Goal: Task Accomplishment & Management: Manage account settings

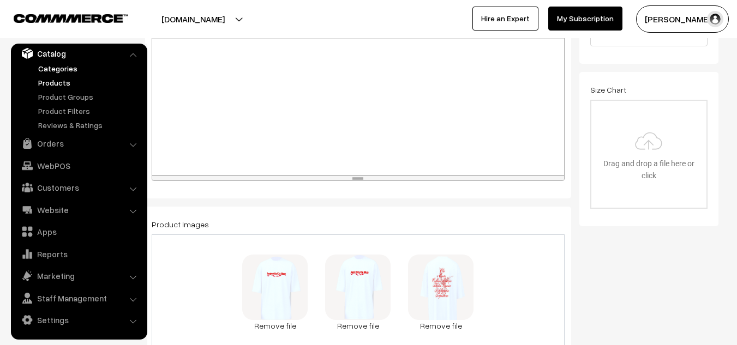
scroll to position [323, 0]
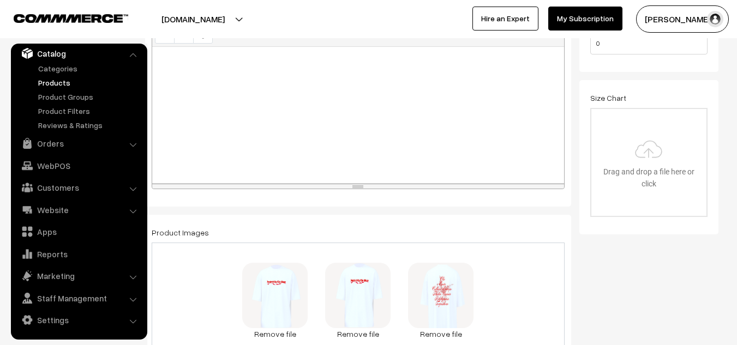
click at [63, 82] on link "Products" at bounding box center [89, 82] width 108 height 11
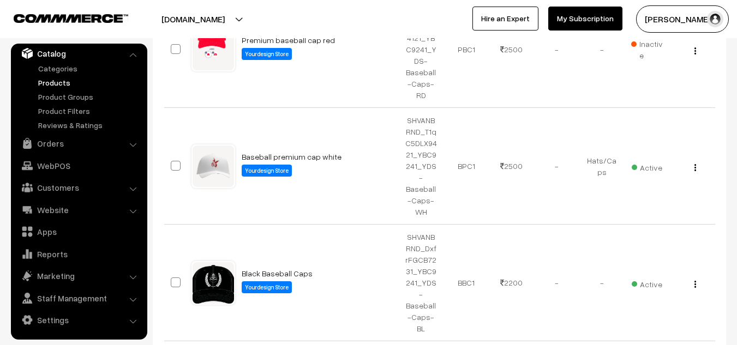
scroll to position [719, 0]
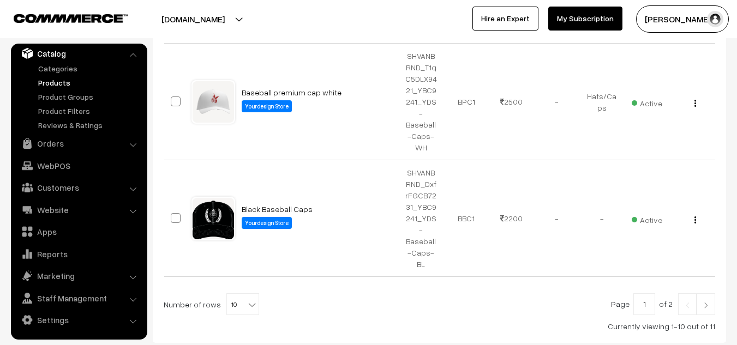
click at [701, 302] on img at bounding box center [706, 305] width 10 height 7
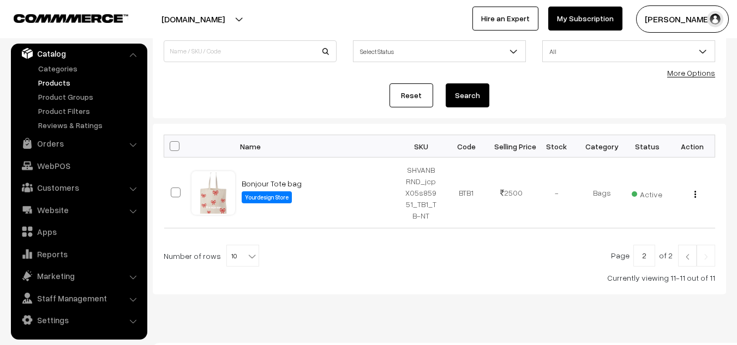
scroll to position [88, 0]
click at [691, 258] on img at bounding box center [688, 256] width 10 height 7
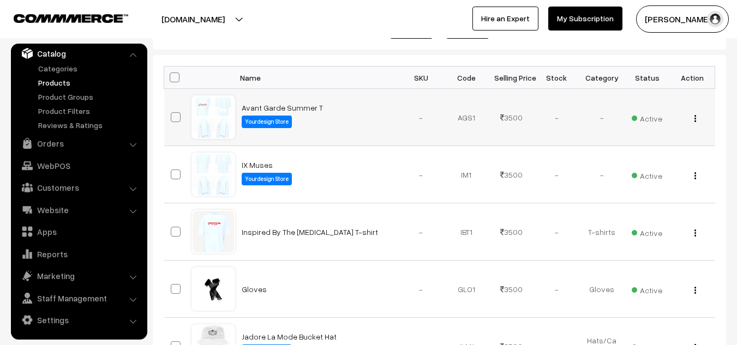
scroll to position [157, 0]
click at [693, 118] on div "View" at bounding box center [693, 116] width 32 height 11
click at [695, 119] on img "button" at bounding box center [696, 118] width 2 height 7
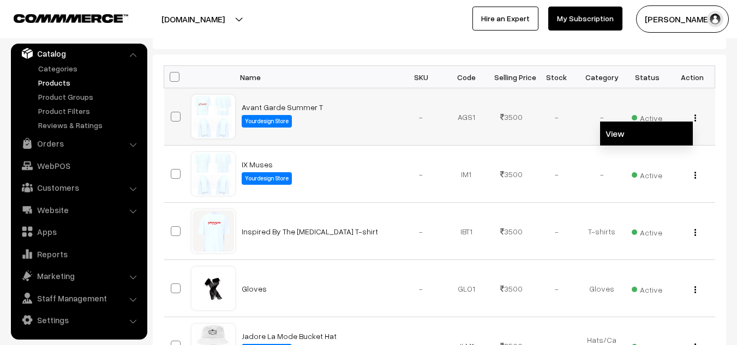
click at [625, 133] on link "View" at bounding box center [646, 134] width 93 height 24
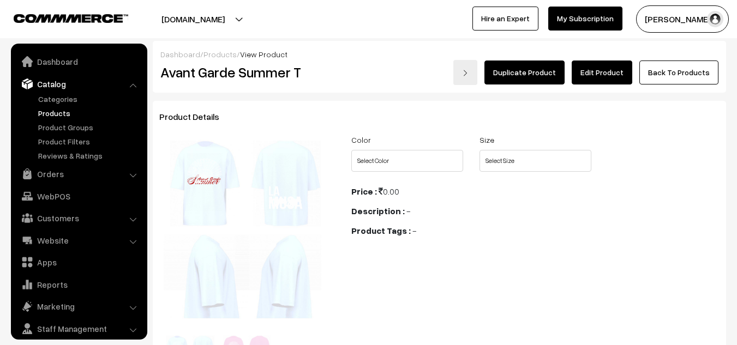
scroll to position [31, 0]
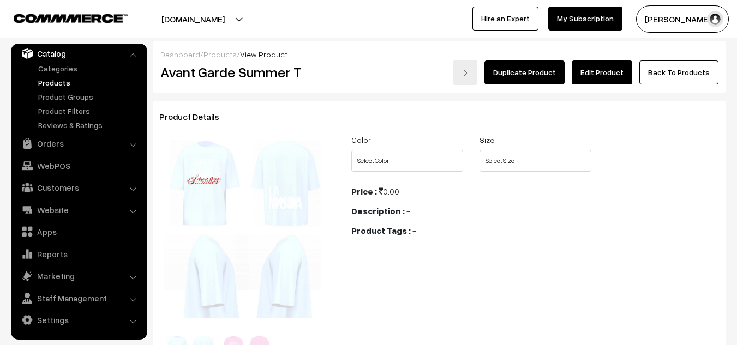
click at [595, 73] on link "Edit Product" at bounding box center [602, 73] width 61 height 24
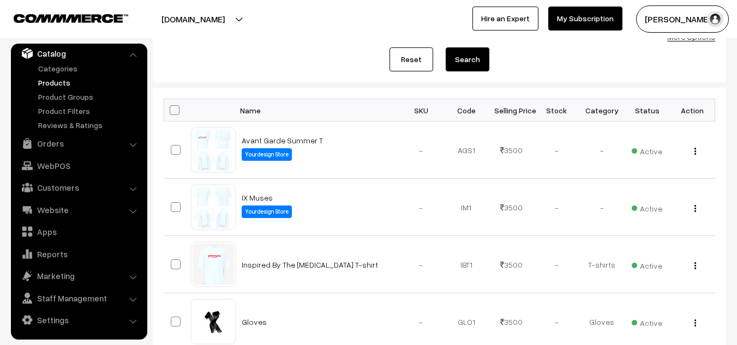
scroll to position [124, 0]
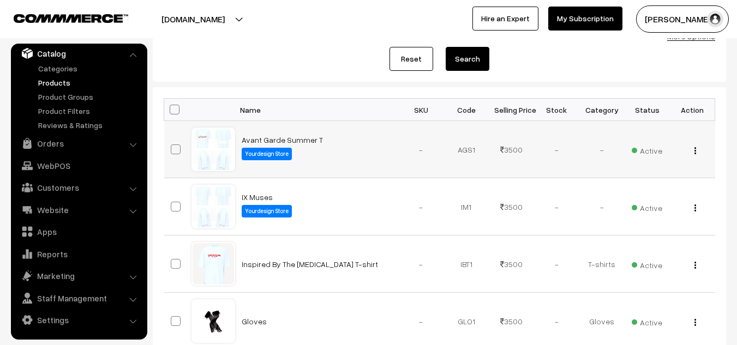
click at [695, 153] on img "button" at bounding box center [696, 150] width 2 height 7
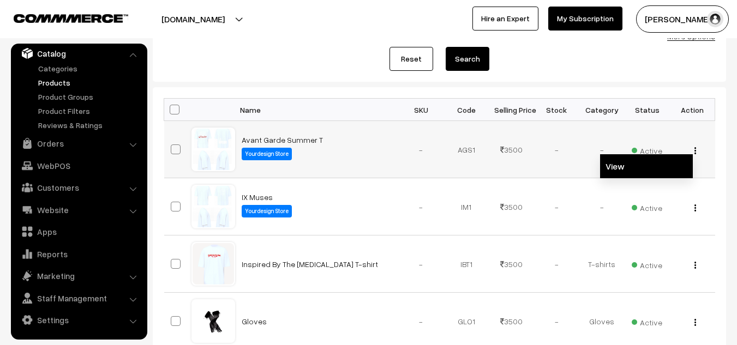
click at [633, 169] on link "View" at bounding box center [646, 166] width 93 height 24
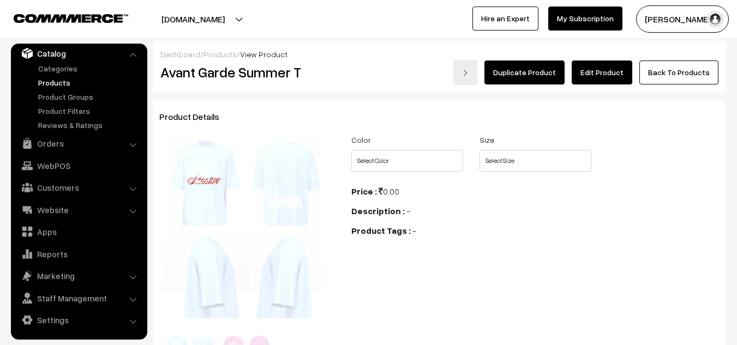
click at [603, 77] on link "Edit Product" at bounding box center [602, 73] width 61 height 24
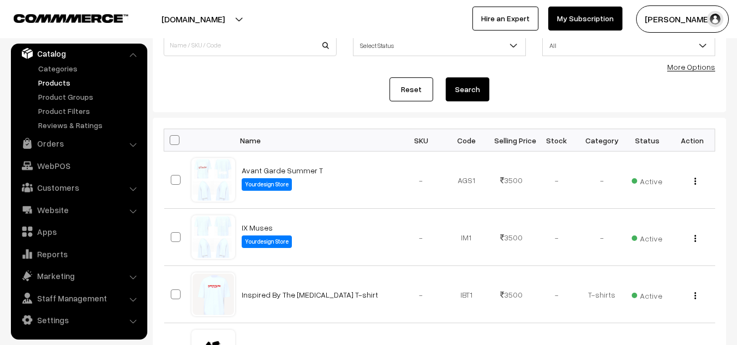
scroll to position [94, 0]
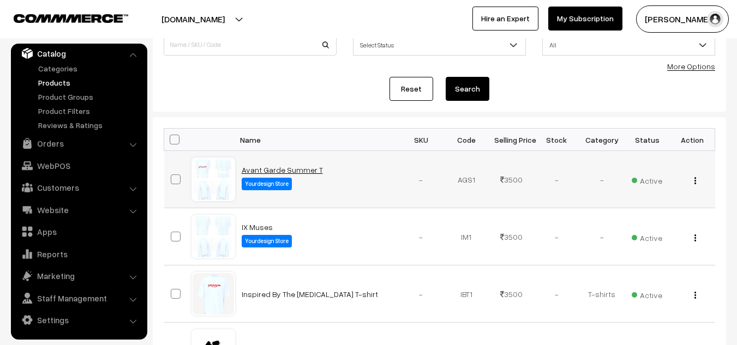
click at [283, 171] on link "Avant Garde Summer T" at bounding box center [282, 169] width 81 height 9
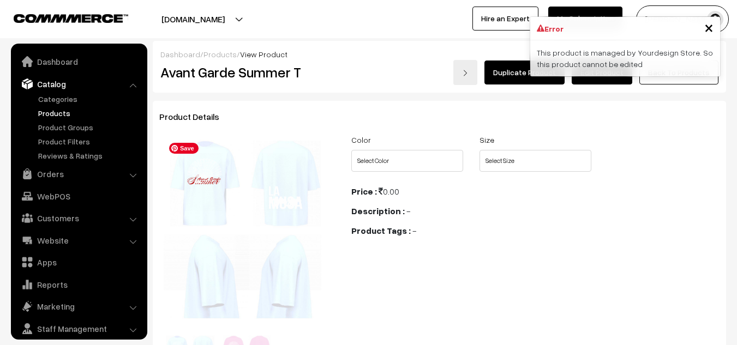
scroll to position [31, 0]
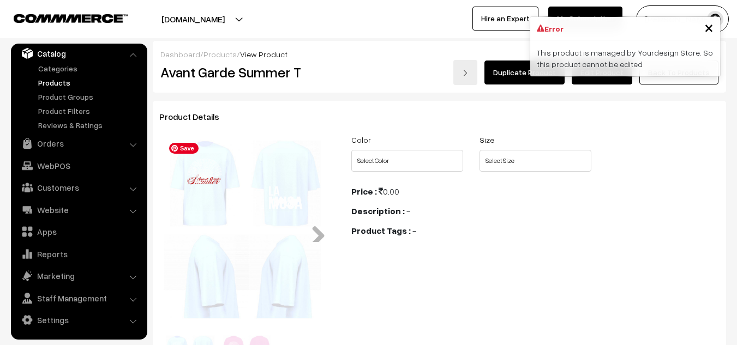
click at [283, 202] on img at bounding box center [247, 232] width 167 height 188
click at [316, 231] on link "Next" at bounding box center [314, 231] width 22 height 22
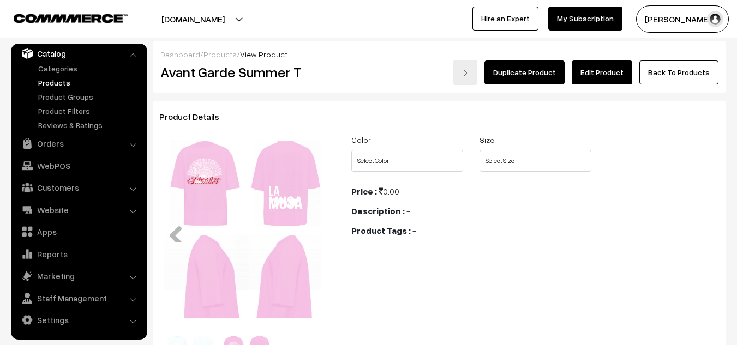
click at [316, 231] on link "Next" at bounding box center [314, 231] width 22 height 22
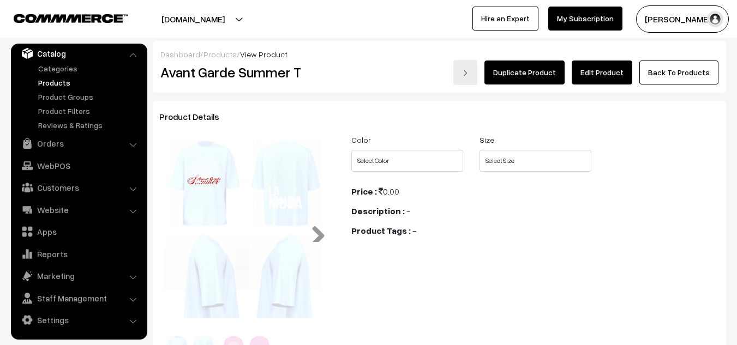
click at [316, 231] on link "Next" at bounding box center [314, 231] width 22 height 22
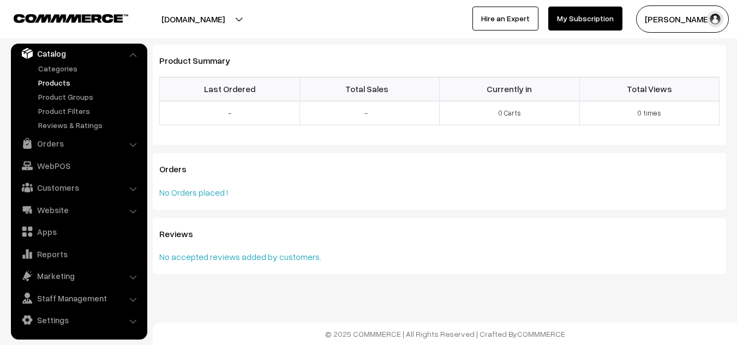
scroll to position [0, 0]
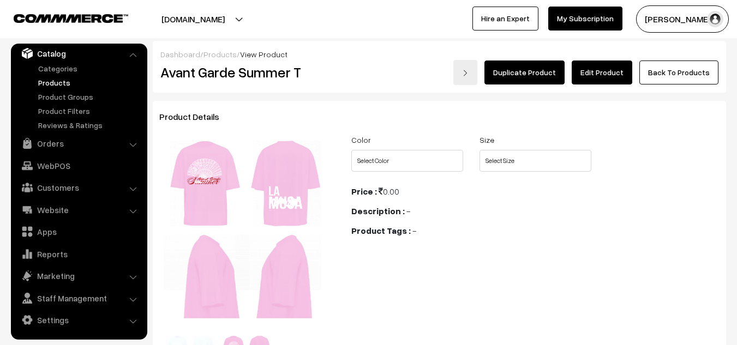
click at [603, 79] on link "Edit Product" at bounding box center [602, 73] width 61 height 24
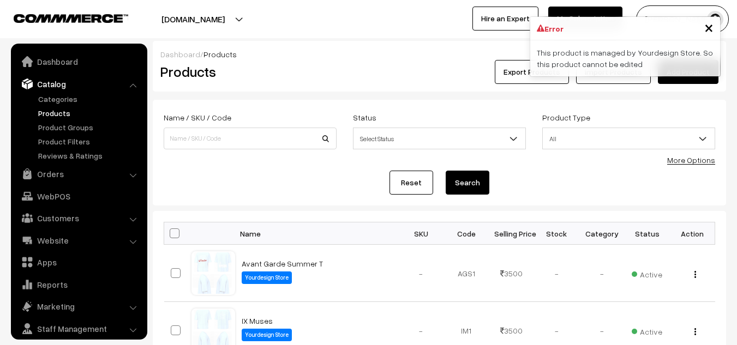
scroll to position [31, 0]
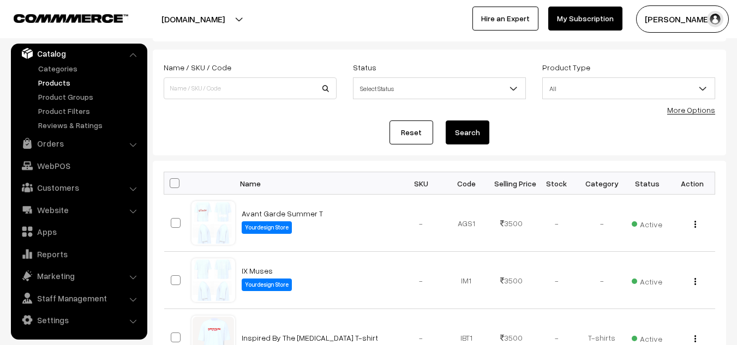
scroll to position [51, 0]
click at [606, 182] on th "Category" at bounding box center [602, 183] width 45 height 22
click at [602, 226] on td "-" at bounding box center [602, 222] width 45 height 57
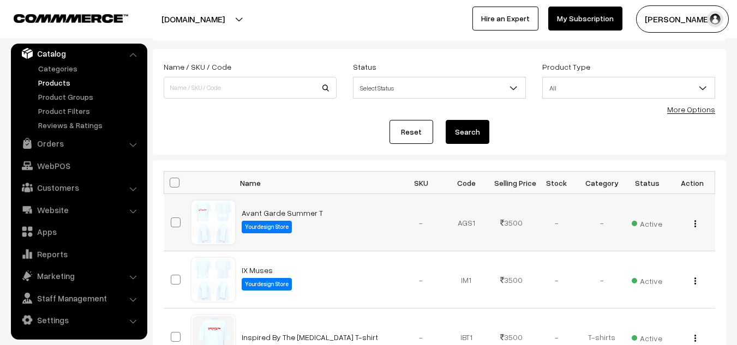
click at [602, 226] on td "-" at bounding box center [602, 222] width 45 height 57
click at [695, 222] on img "button" at bounding box center [696, 223] width 2 height 7
click at [605, 204] on td "-" at bounding box center [602, 222] width 45 height 57
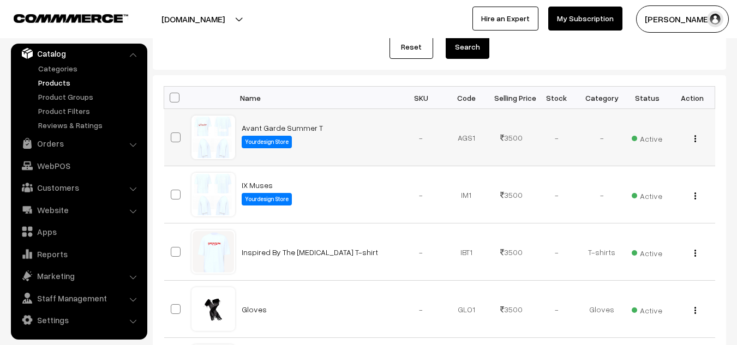
scroll to position [0, 0]
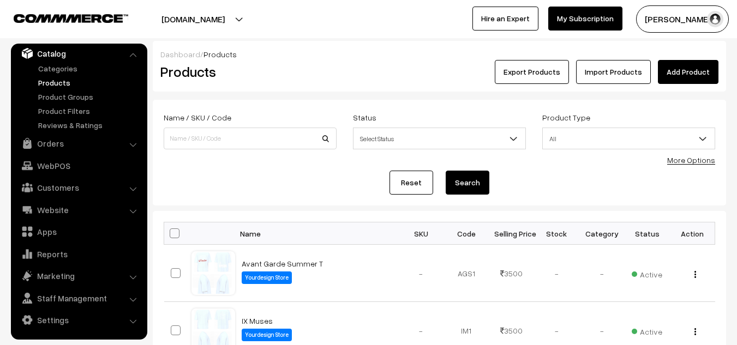
click at [601, 62] on link "Import Products" at bounding box center [613, 72] width 75 height 24
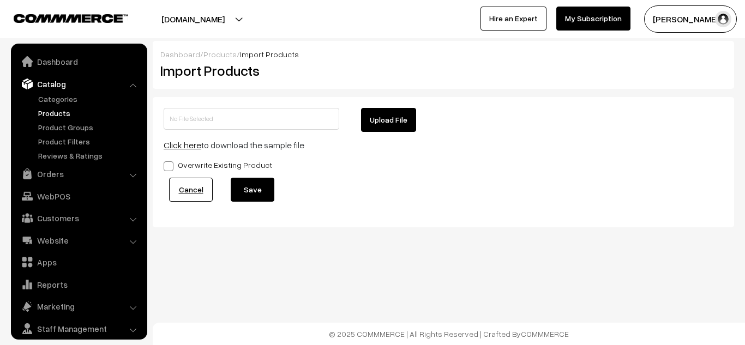
scroll to position [31, 0]
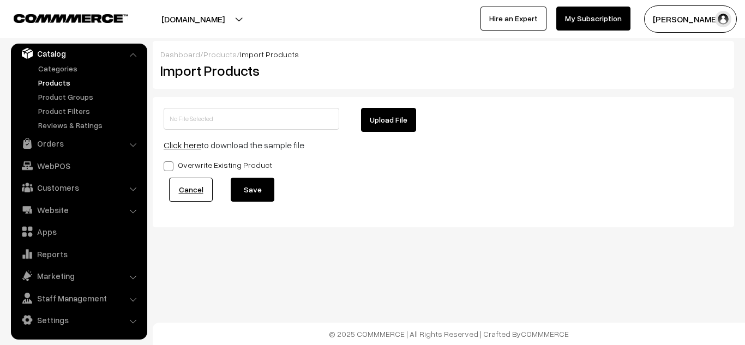
click at [371, 125] on button "Upload File" at bounding box center [388, 120] width 55 height 24
type input "1755867462-product-export.zip"
click at [261, 195] on button "Save" at bounding box center [253, 190] width 44 height 24
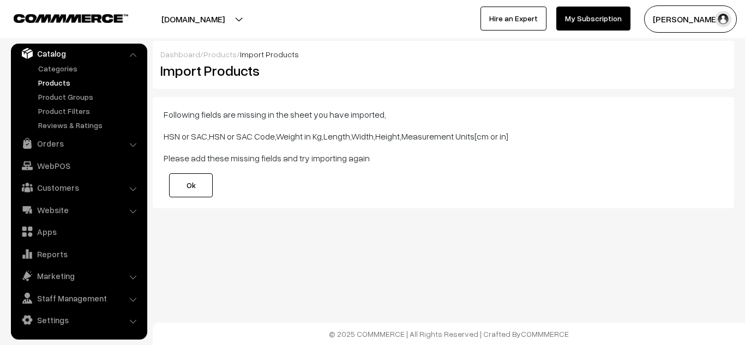
click at [190, 187] on link "Ok" at bounding box center [191, 186] width 44 height 24
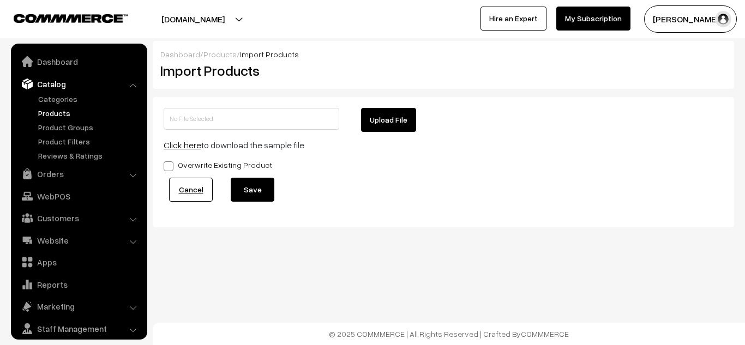
scroll to position [31, 0]
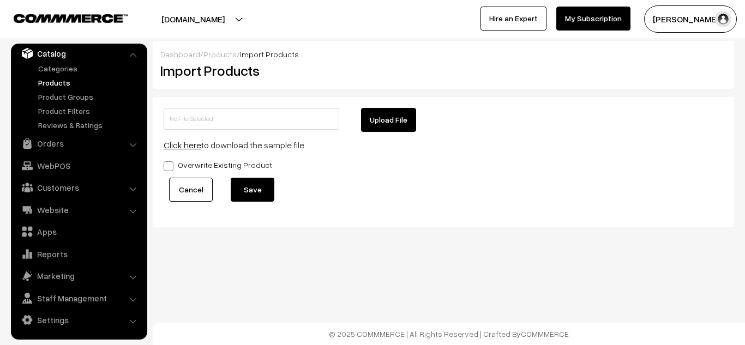
click at [201, 190] on link "Cancel" at bounding box center [191, 190] width 44 height 24
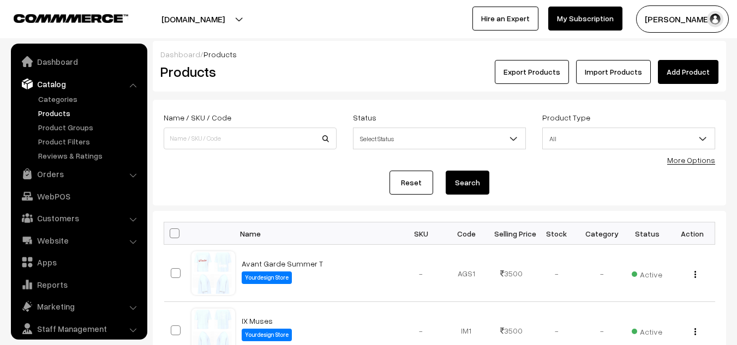
scroll to position [31, 0]
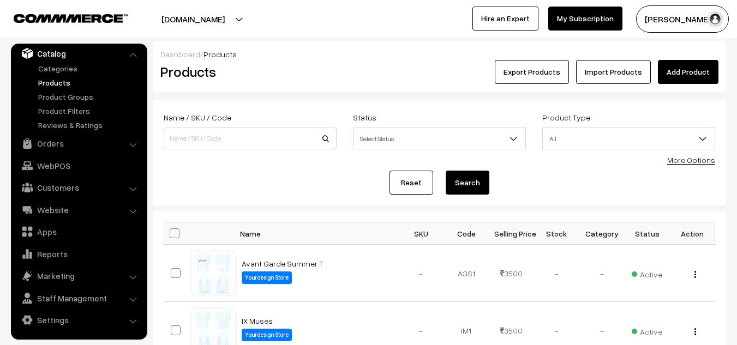
click at [619, 76] on link "Import Products" at bounding box center [613, 72] width 75 height 24
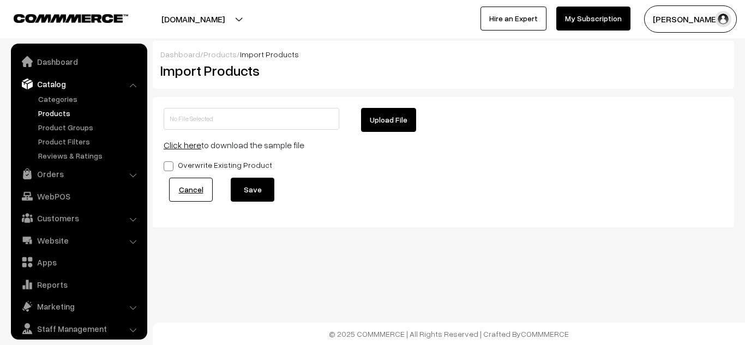
scroll to position [31, 0]
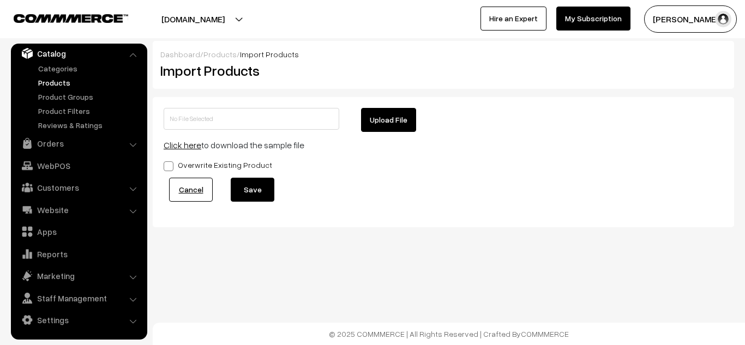
drag, startPoint x: 365, startPoint y: 134, endPoint x: 403, endPoint y: 101, distance: 51.1
click at [403, 101] on div "Upload File Click here to download the sample file Overwrite Existing Product C…" at bounding box center [444, 162] width 582 height 130
click at [384, 117] on button "Upload File" at bounding box center [388, 120] width 55 height 24
click at [245, 225] on div "Upload File Click here to download the sample file Overwrite Existing Product C…" at bounding box center [444, 162] width 582 height 130
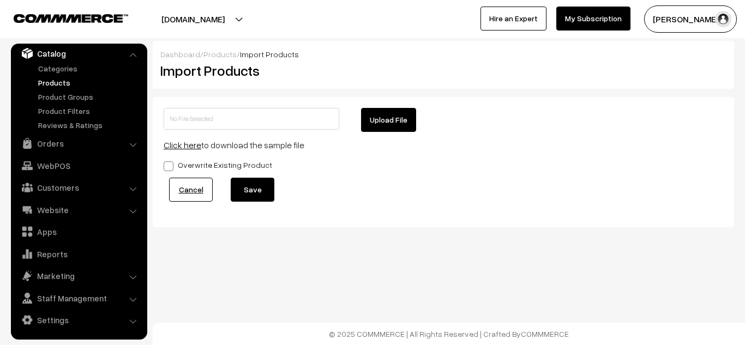
click at [410, 120] on button "Upload File" at bounding box center [388, 120] width 55 height 24
type input "1756380898-product-export.zip"
click at [245, 188] on button "Save" at bounding box center [253, 190] width 44 height 24
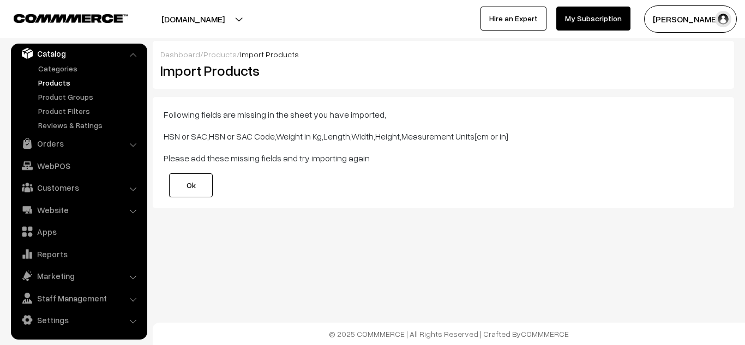
click at [183, 174] on link "Ok" at bounding box center [191, 186] width 44 height 24
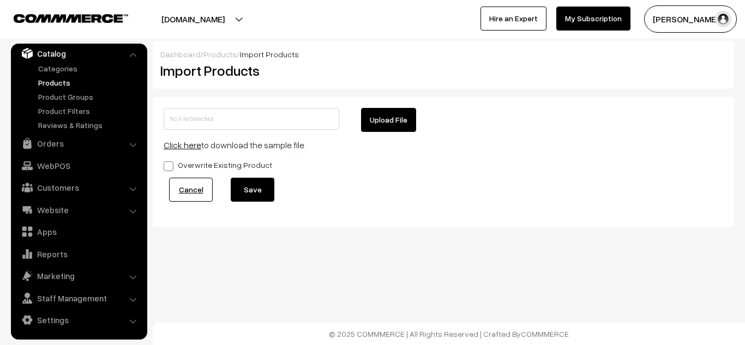
scroll to position [32, 0]
click at [54, 323] on link "Settings" at bounding box center [79, 319] width 130 height 20
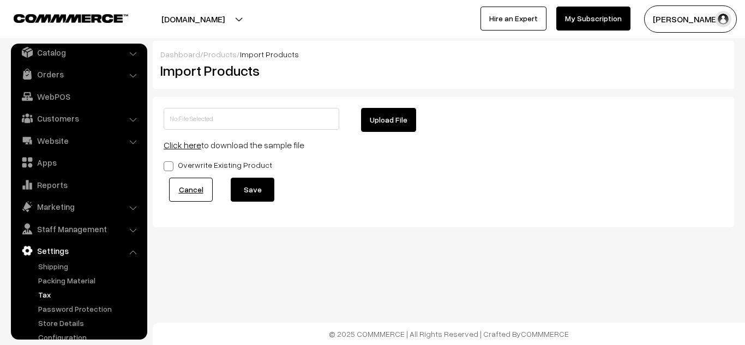
click at [45, 295] on link "Tax" at bounding box center [89, 294] width 108 height 11
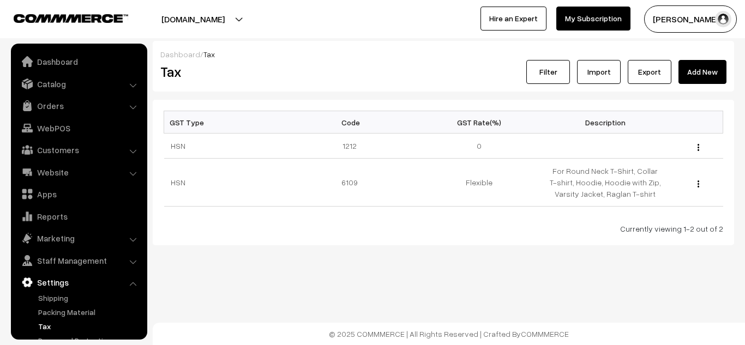
scroll to position [46, 0]
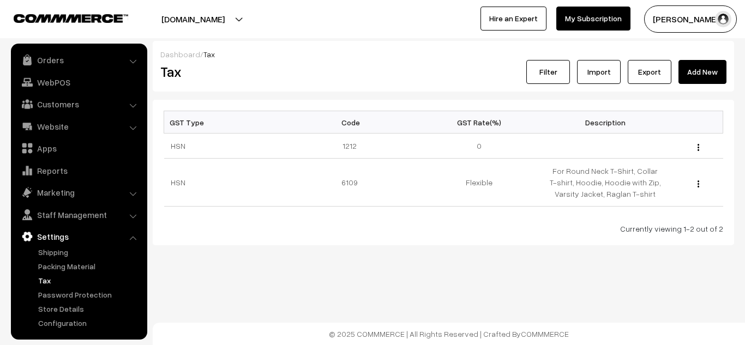
click at [707, 72] on link "Add New" at bounding box center [703, 72] width 48 height 24
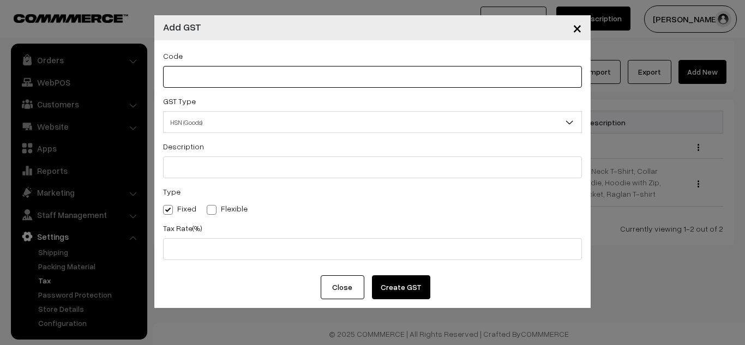
click at [270, 77] on input "text" at bounding box center [372, 77] width 419 height 22
click at [225, 73] on input "text" at bounding box center [372, 77] width 419 height 22
type input "d"
type input "r"
type input "e"
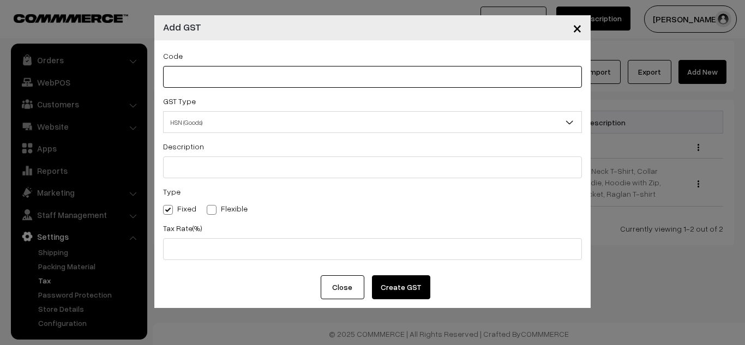
type input "s"
type input "d"
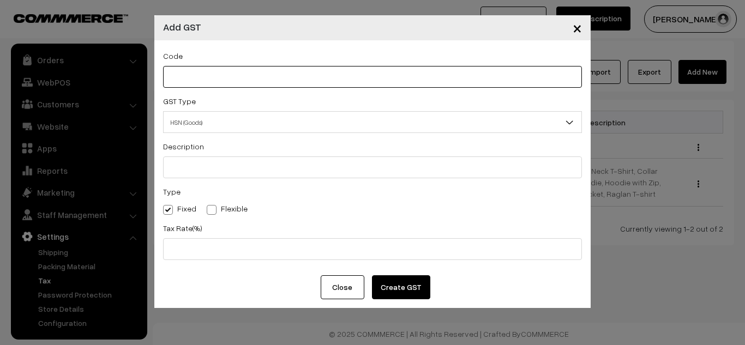
type input "g"
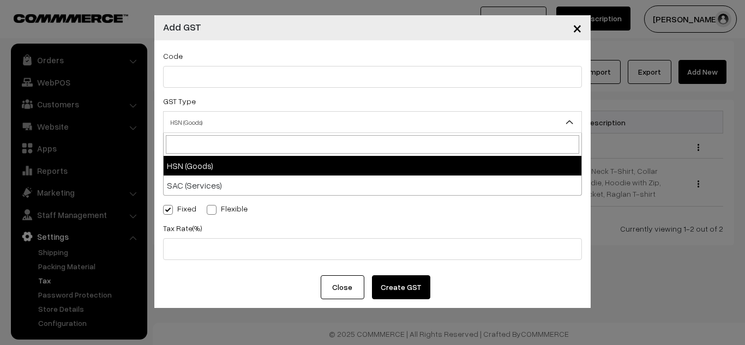
click at [218, 124] on span "HSN (Goods)" at bounding box center [373, 122] width 418 height 19
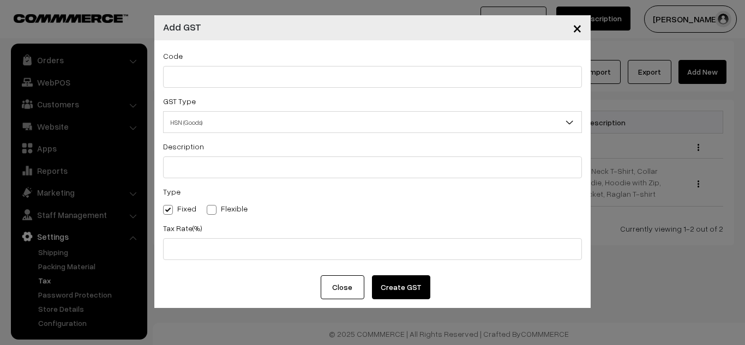
click at [218, 124] on span "HSN (Goods)" at bounding box center [373, 122] width 418 height 19
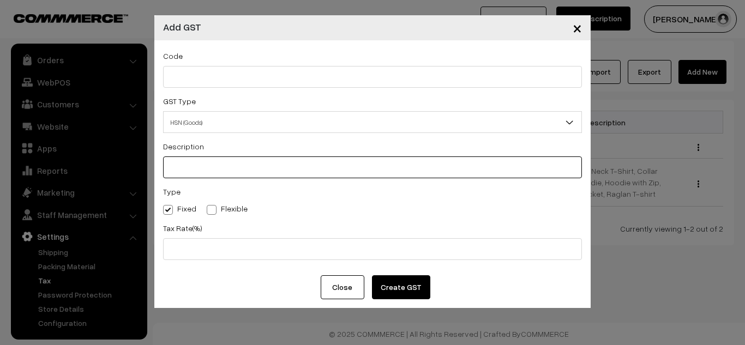
click at [196, 159] on input "text" at bounding box center [372, 168] width 419 height 22
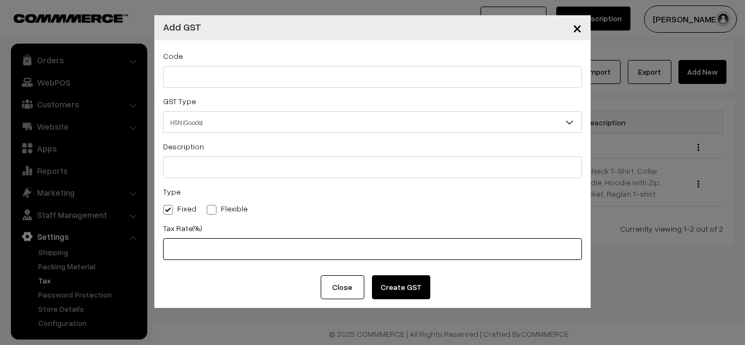
click at [193, 247] on input "text" at bounding box center [372, 249] width 419 height 22
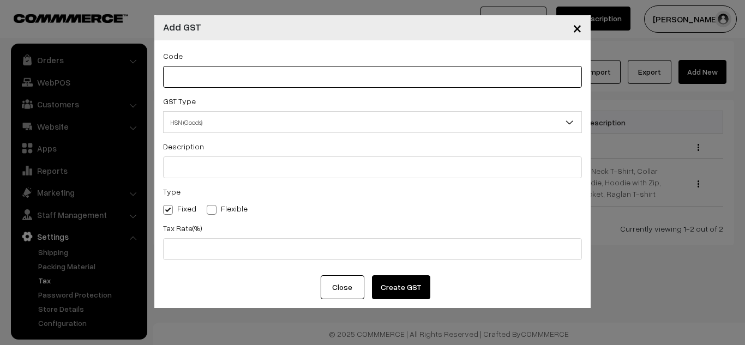
click at [253, 82] on input "text" at bounding box center [372, 77] width 419 height 22
type input "1"
type input "6104"
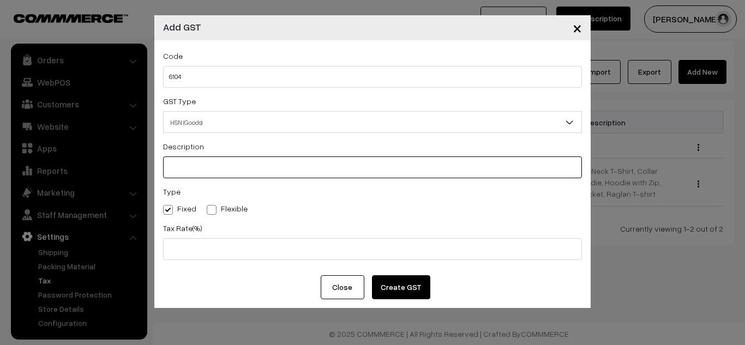
click at [241, 166] on input "text" at bounding box center [372, 168] width 419 height 22
type input "dresses'"
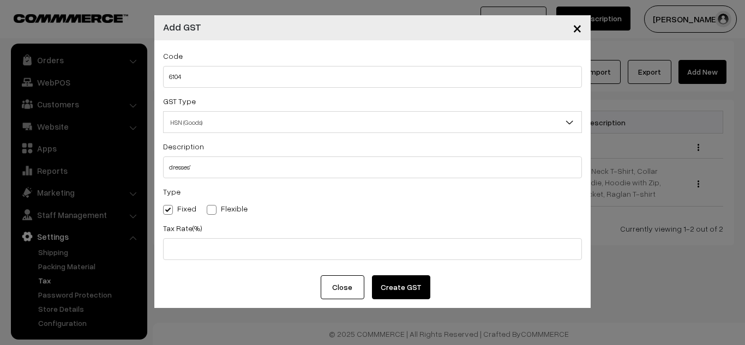
click at [395, 285] on button "Create GST" at bounding box center [401, 288] width 58 height 24
click at [398, 282] on button "Create GST" at bounding box center [401, 288] width 58 height 24
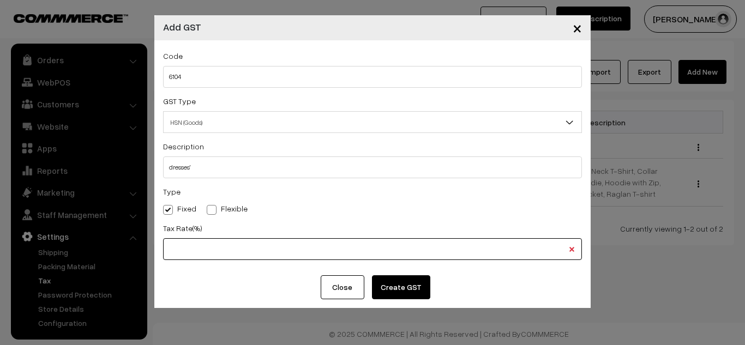
click at [318, 258] on input "text" at bounding box center [372, 249] width 419 height 22
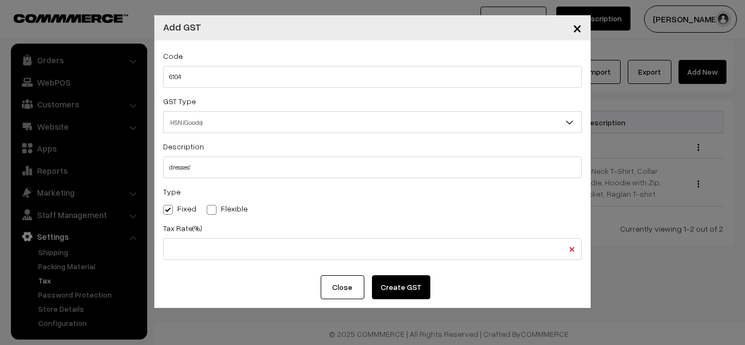
click at [577, 27] on span "×" at bounding box center [577, 27] width 9 height 20
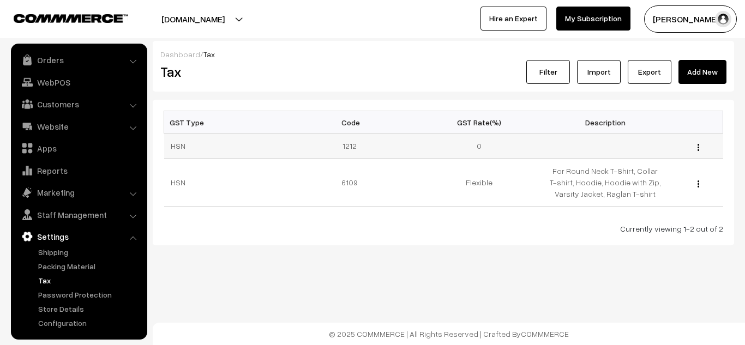
click at [487, 145] on td "0" at bounding box center [479, 146] width 126 height 25
click at [610, 75] on link "Import" at bounding box center [599, 72] width 44 height 24
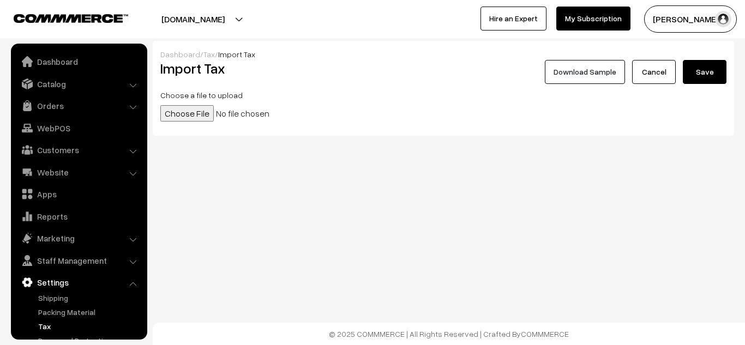
scroll to position [46, 0]
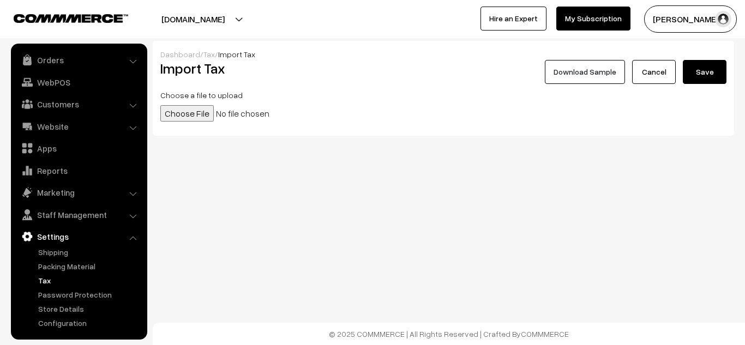
click at [186, 112] on input "file" at bounding box center [243, 113] width 167 height 16
type input "C:\fakepath\1756380898-product-export.zip"
click at [610, 73] on link "Download Sample" at bounding box center [585, 72] width 80 height 24
click at [659, 67] on link "Cancel" at bounding box center [655, 72] width 44 height 24
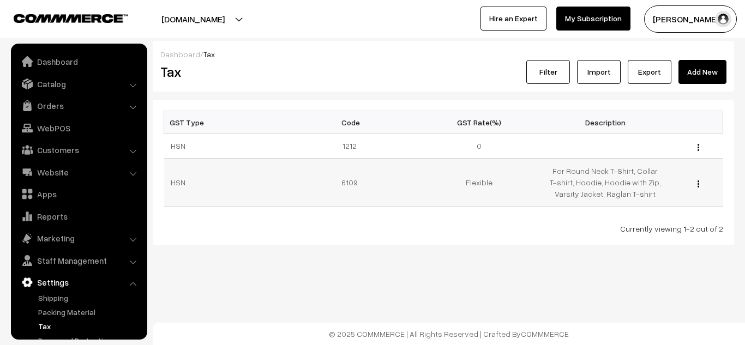
scroll to position [46, 0]
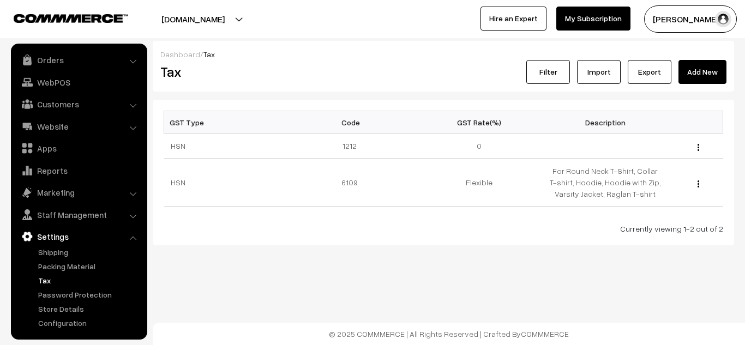
click at [703, 71] on link "Add New" at bounding box center [703, 72] width 48 height 24
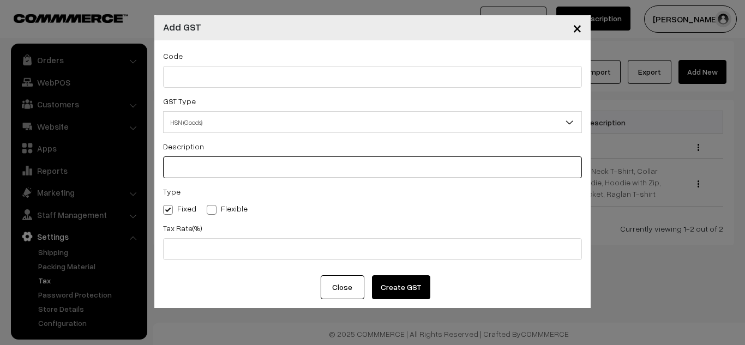
click at [180, 174] on input "text" at bounding box center [372, 168] width 419 height 22
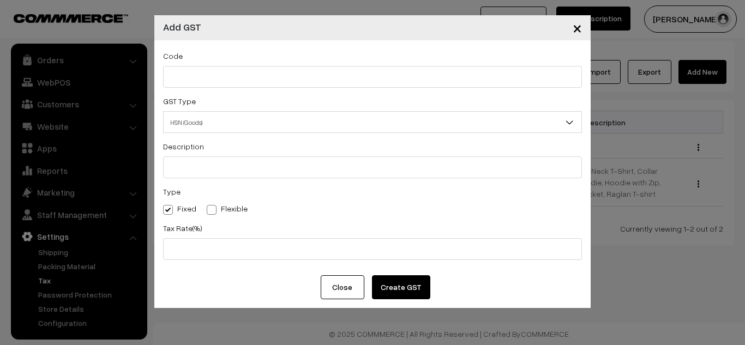
click at [212, 209] on span at bounding box center [212, 210] width 10 height 10
click at [212, 209] on input "Flexible" at bounding box center [210, 208] width 7 height 7
radio input "true"
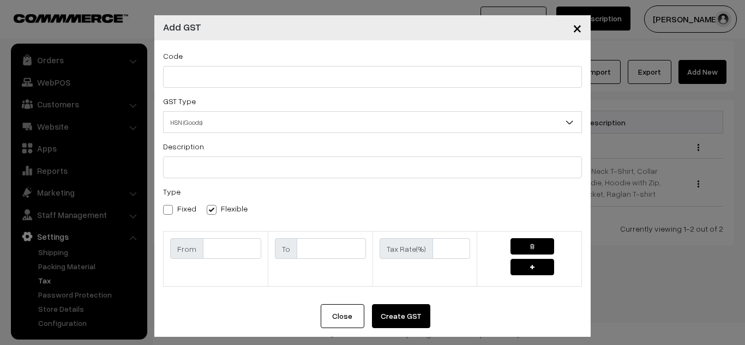
scroll to position [7, 0]
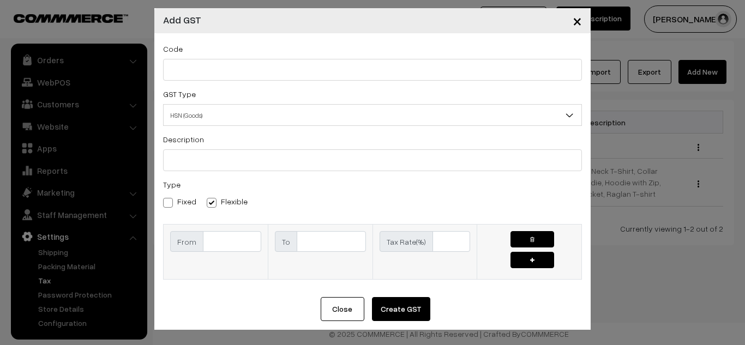
click at [213, 250] on input "text" at bounding box center [232, 241] width 58 height 21
type input "5"
click at [311, 244] on input "text" at bounding box center [331, 241] width 69 height 21
type input "12"
click at [450, 245] on input "text" at bounding box center [452, 241] width 38 height 21
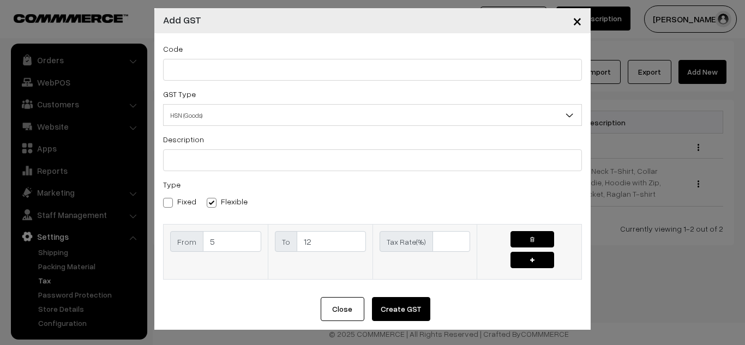
type input "%"
type input "5"
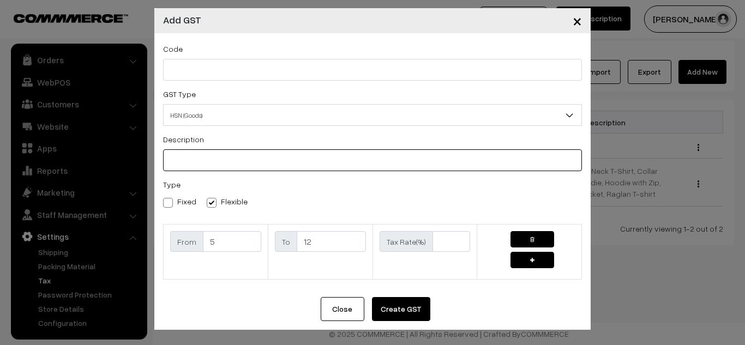
click at [181, 165] on input "text" at bounding box center [372, 161] width 419 height 22
type input "dresses"
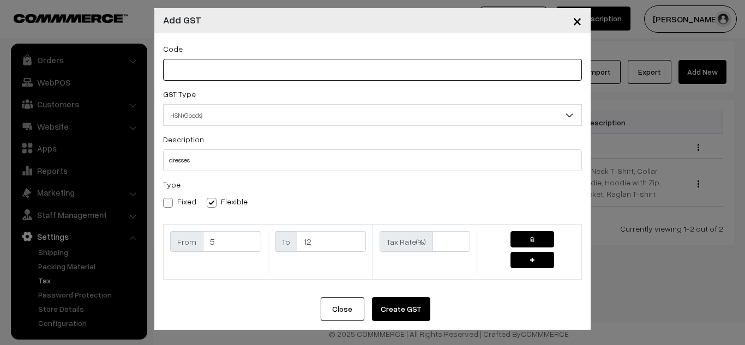
click at [196, 70] on input "text" at bounding box center [372, 70] width 419 height 22
click at [178, 70] on input "61046204" at bounding box center [372, 70] width 419 height 22
type input "6104"
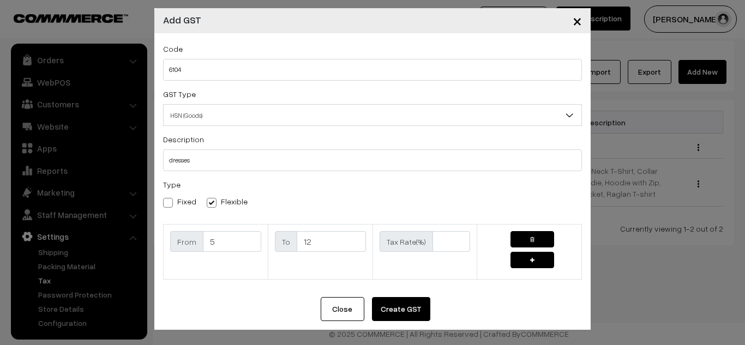
click at [384, 311] on button "Create GST" at bounding box center [401, 309] width 58 height 24
click at [527, 265] on button "button" at bounding box center [533, 260] width 44 height 16
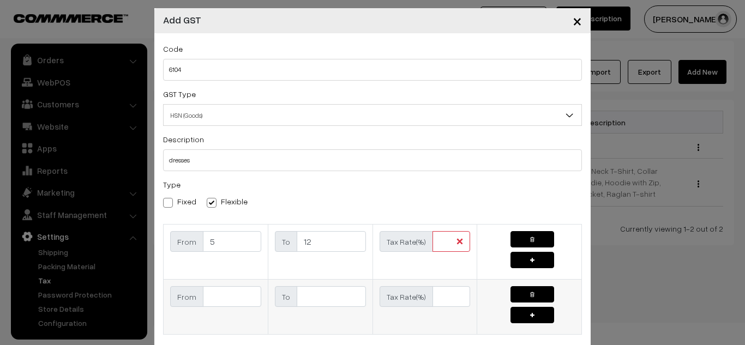
click at [523, 295] on button "button" at bounding box center [533, 295] width 44 height 16
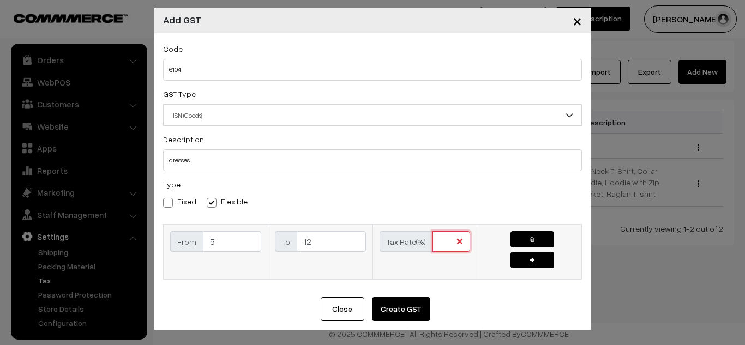
click at [450, 247] on input "text" at bounding box center [452, 241] width 38 height 21
type input "4"
type input "5"
type input "12"
click at [472, 282] on div "Code 6104 GST Type HSN (Goods) SAC (Services) HSN (Goods) Description dresses T…" at bounding box center [372, 165] width 437 height 264
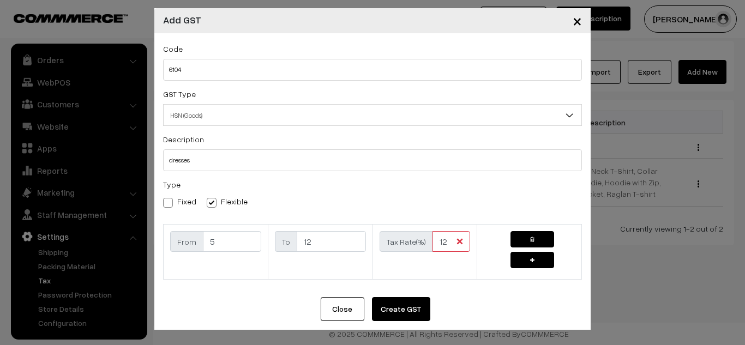
click at [415, 306] on button "Create GST" at bounding box center [401, 309] width 58 height 24
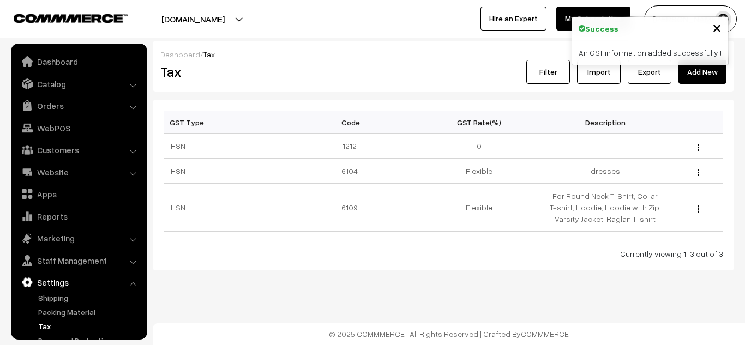
scroll to position [46, 0]
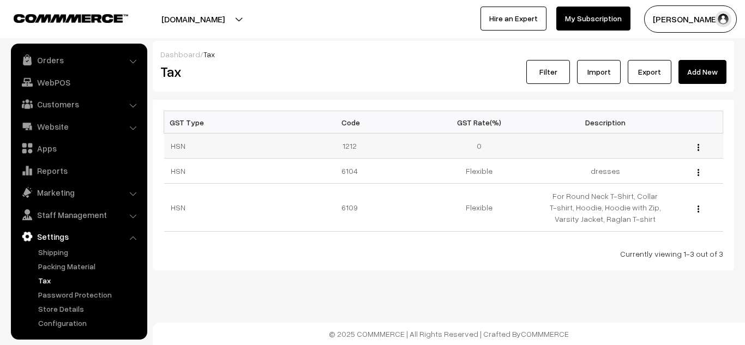
click at [699, 148] on img "button" at bounding box center [699, 147] width 2 height 7
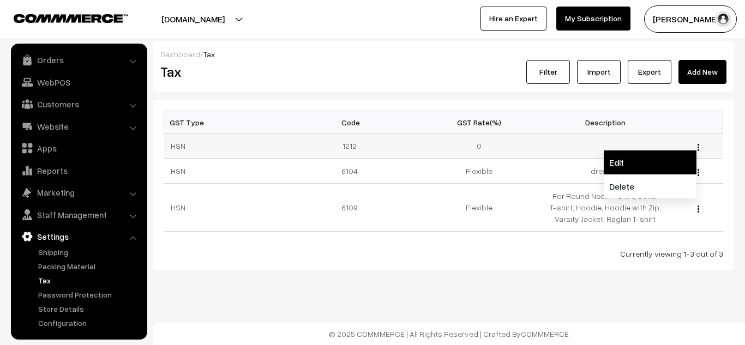
click at [664, 160] on link "Edit" at bounding box center [650, 163] width 93 height 24
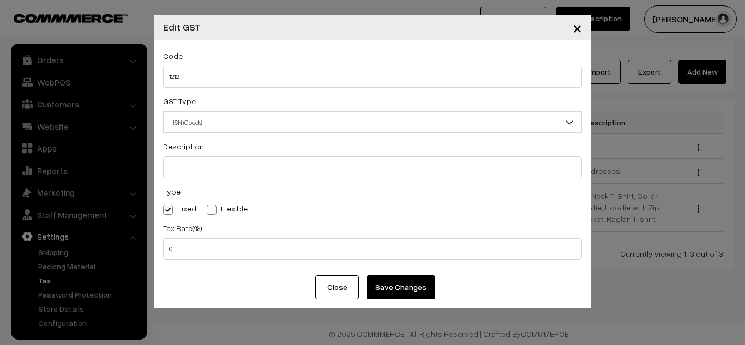
click at [343, 290] on button "Close" at bounding box center [337, 288] width 44 height 24
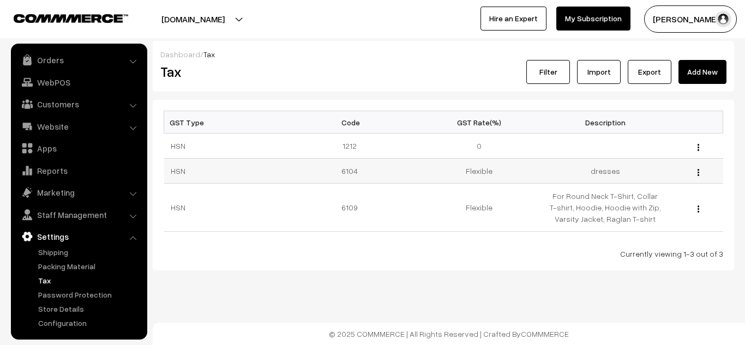
click at [699, 174] on div "Edit Delete" at bounding box center [696, 170] width 41 height 11
click at [699, 174] on img "button" at bounding box center [699, 172] width 2 height 7
click at [703, 226] on td "Edit Delete" at bounding box center [696, 208] width 55 height 48
click at [698, 208] on img "button" at bounding box center [699, 209] width 2 height 7
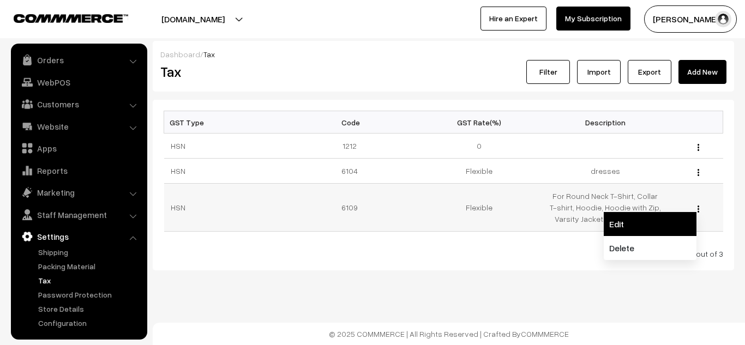
click at [660, 228] on link "Edit" at bounding box center [650, 224] width 93 height 24
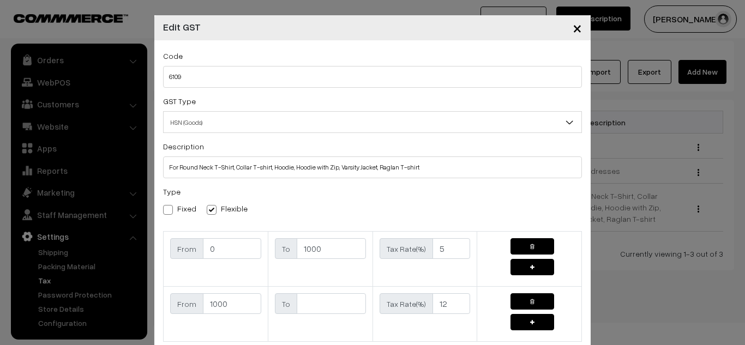
scroll to position [62, 0]
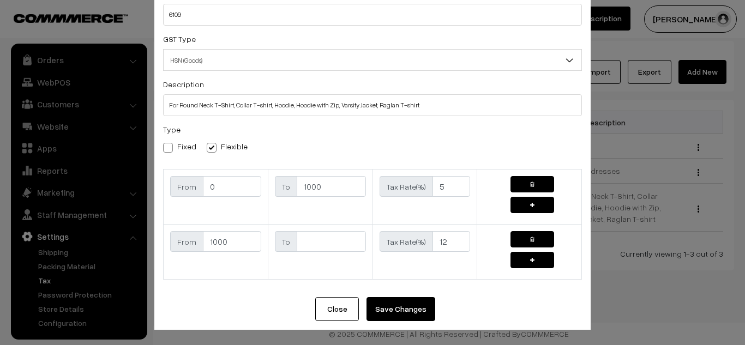
click at [646, 140] on div "× Edit GST Code 6109 GST Type HSN (Goods) SAC (Services) HSN (Goods) Descriptio…" at bounding box center [372, 172] width 745 height 345
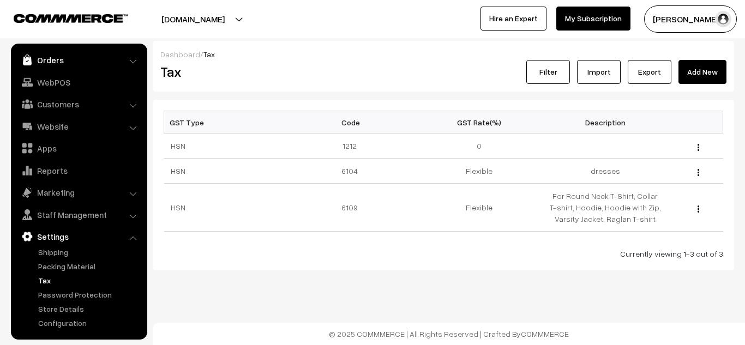
click at [65, 61] on link "Orders" at bounding box center [79, 60] width 130 height 20
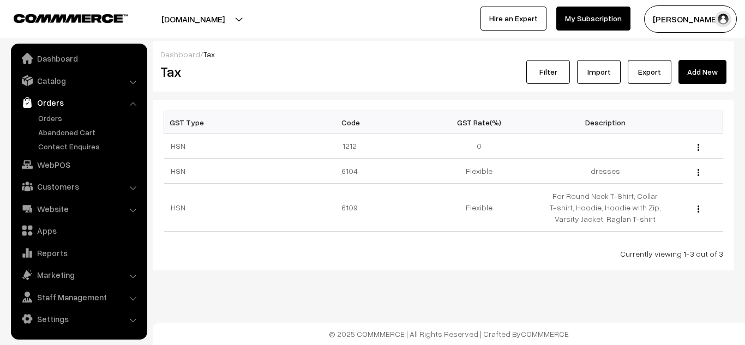
scroll to position [3, 0]
click at [62, 81] on link "Catalog" at bounding box center [79, 81] width 130 height 20
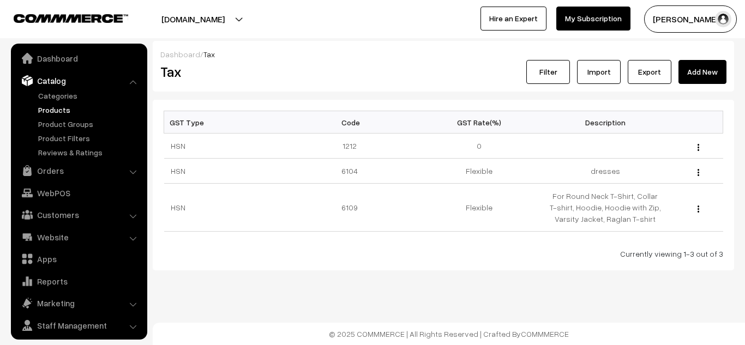
click at [62, 110] on link "Products" at bounding box center [89, 109] width 108 height 11
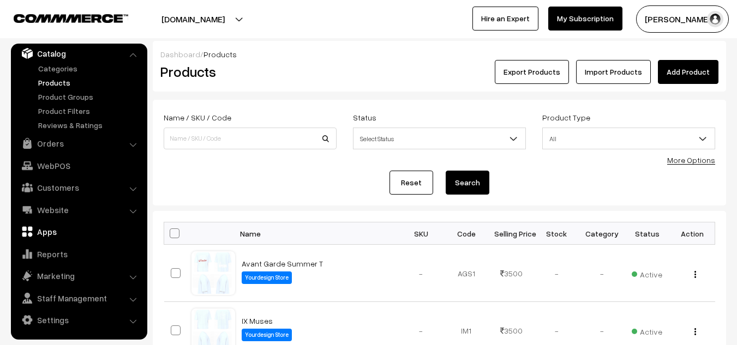
scroll to position [32, 0]
click at [60, 320] on link "Settings" at bounding box center [79, 319] width 130 height 20
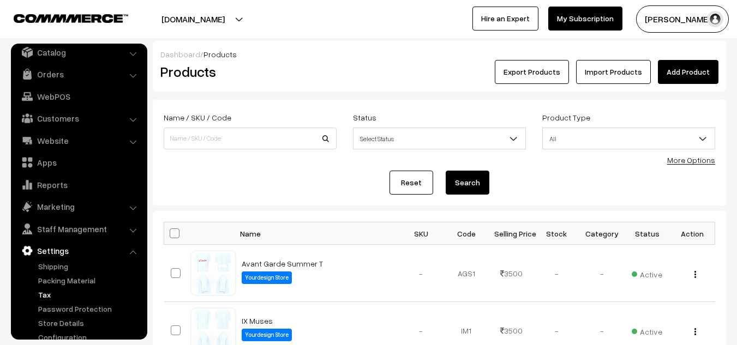
click at [44, 295] on link "Tax" at bounding box center [89, 294] width 108 height 11
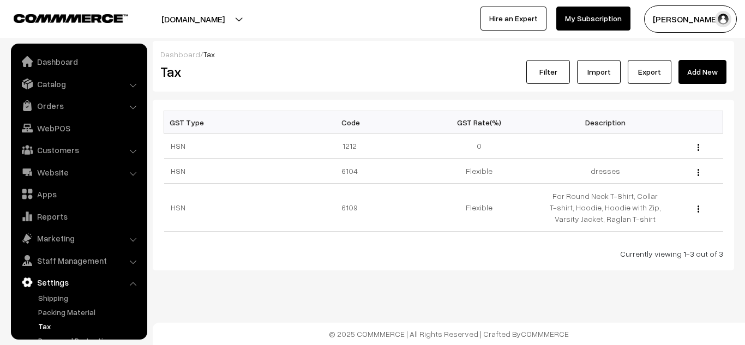
scroll to position [46, 0]
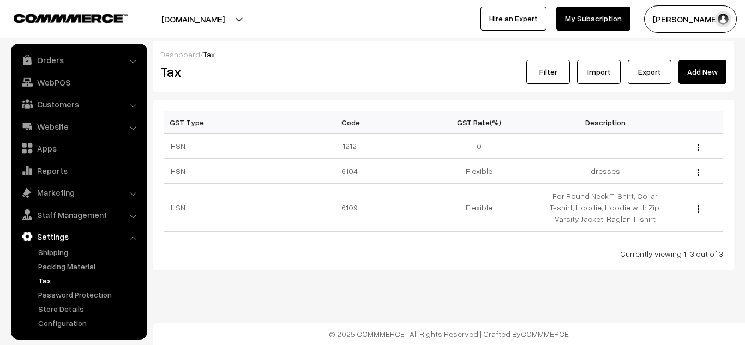
click at [706, 73] on link "Add New" at bounding box center [703, 72] width 48 height 24
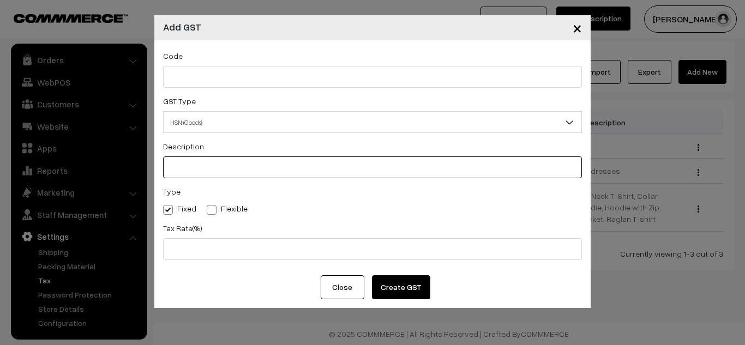
click at [247, 170] on input "text" at bounding box center [372, 168] width 419 height 22
type input "gloves"
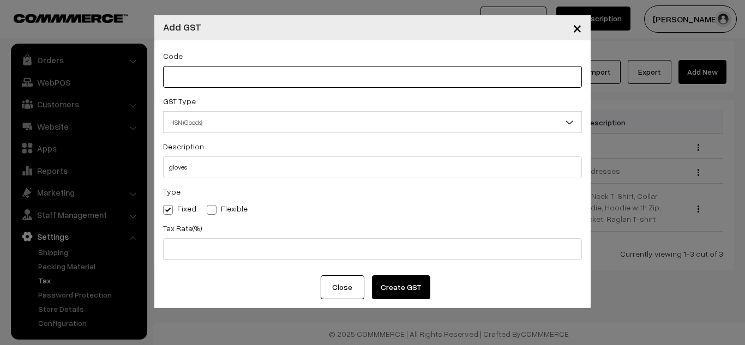
click at [222, 78] on input "text" at bounding box center [372, 77] width 419 height 22
type input "4202"
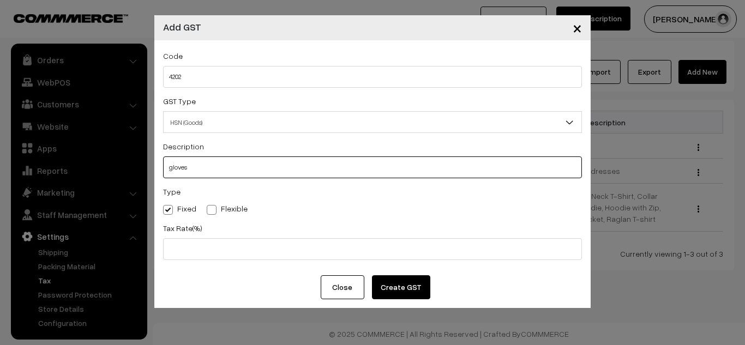
click at [219, 167] on input "gloves" at bounding box center [372, 168] width 419 height 22
type input "g"
type input "Tote bag"
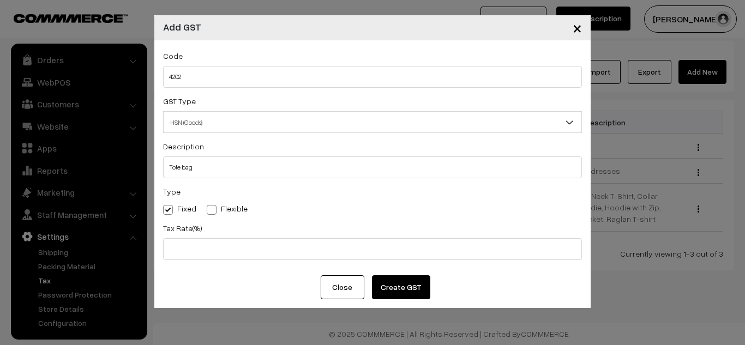
click at [212, 211] on span at bounding box center [212, 210] width 10 height 10
click at [212, 211] on input "Flexible" at bounding box center [210, 208] width 7 height 7
radio input "true"
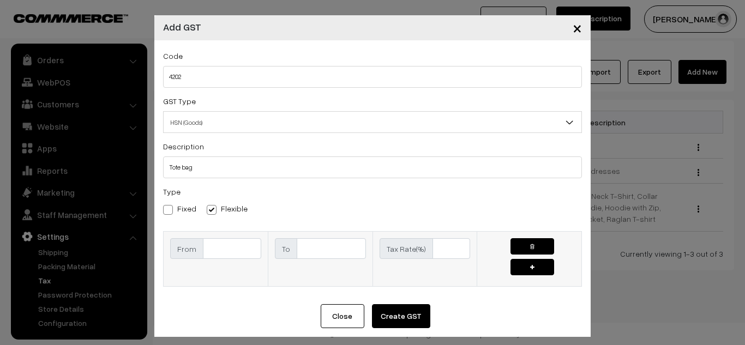
scroll to position [7, 0]
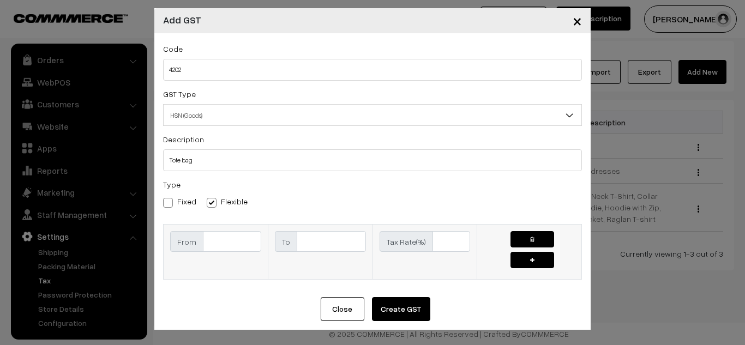
click at [235, 242] on input "text" at bounding box center [232, 241] width 58 height 21
type input "0"
click at [528, 257] on button "button" at bounding box center [533, 260] width 44 height 16
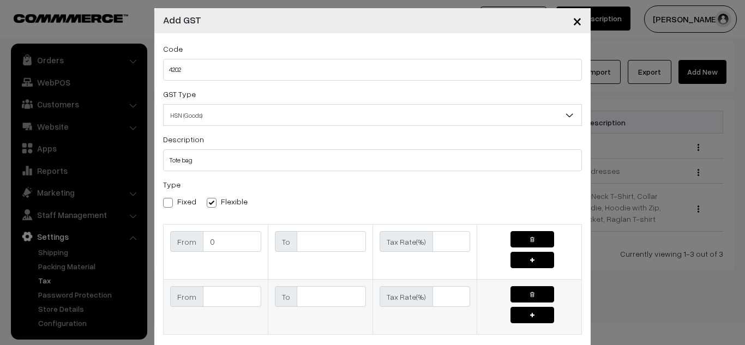
click at [318, 297] on input "text" at bounding box center [331, 297] width 69 height 21
type input "1000"
click at [450, 241] on input "text" at bounding box center [452, 241] width 38 height 21
type input "5"
click at [443, 304] on input "text" at bounding box center [452, 297] width 38 height 21
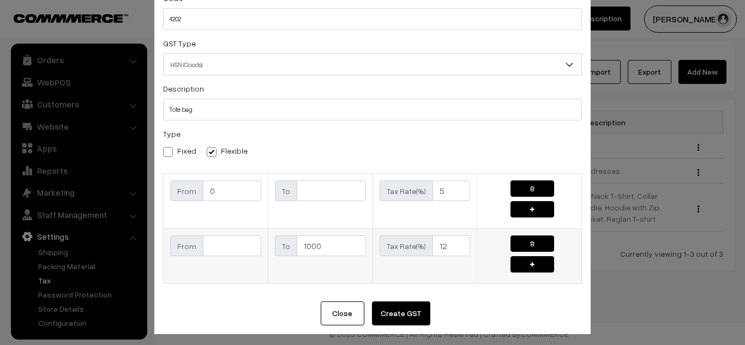
scroll to position [62, 0]
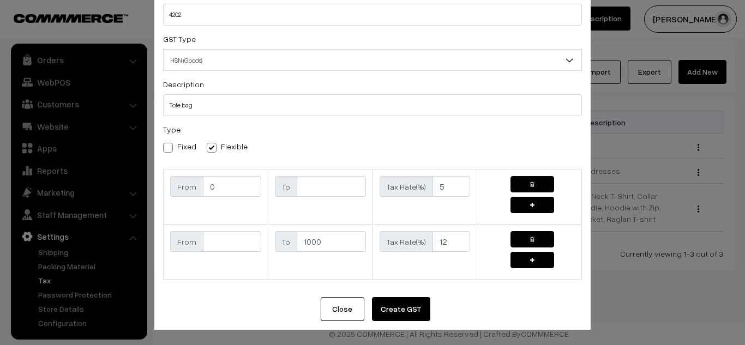
type input "12"
click at [390, 318] on button "Create GST" at bounding box center [401, 309] width 58 height 24
click at [324, 193] on input "text" at bounding box center [331, 186] width 69 height 21
click at [353, 188] on input "text" at bounding box center [331, 186] width 69 height 21
type input "1000"
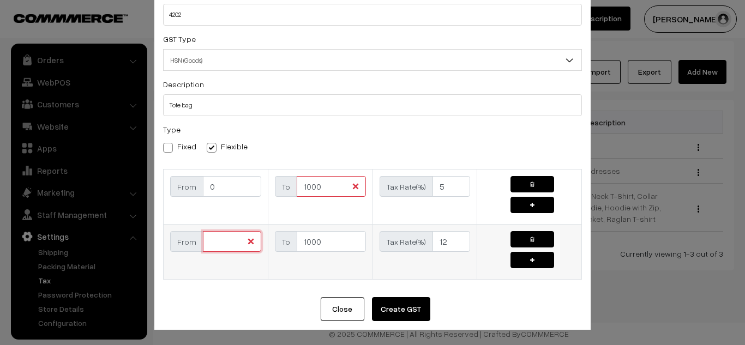
click at [248, 246] on input "text" at bounding box center [232, 241] width 58 height 21
type input "1000"
click at [323, 242] on input "1000" at bounding box center [331, 241] width 69 height 21
type input "1"
click at [396, 313] on button "Create GST" at bounding box center [401, 309] width 58 height 24
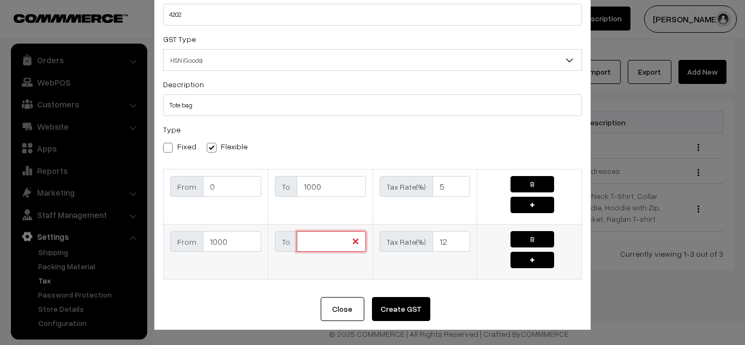
click at [309, 240] on input "text" at bounding box center [331, 241] width 69 height 21
type input "100000"
click at [392, 306] on button "Create GST" at bounding box center [401, 309] width 58 height 24
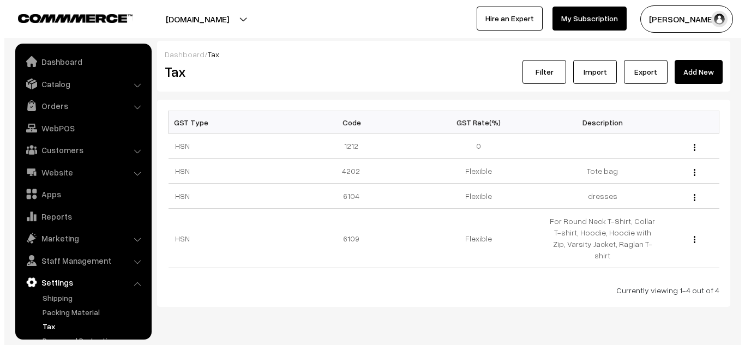
scroll to position [46, 0]
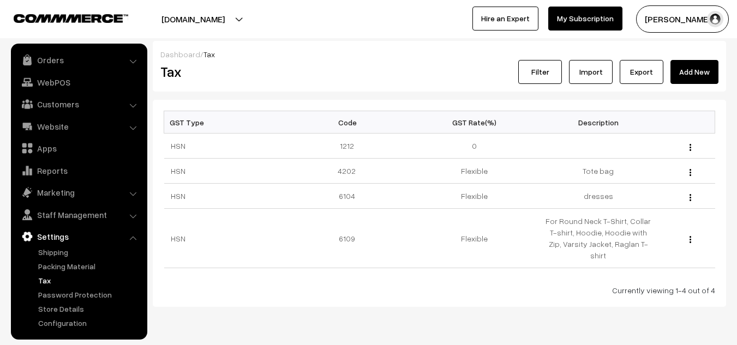
click at [694, 70] on link "Add New" at bounding box center [695, 72] width 48 height 24
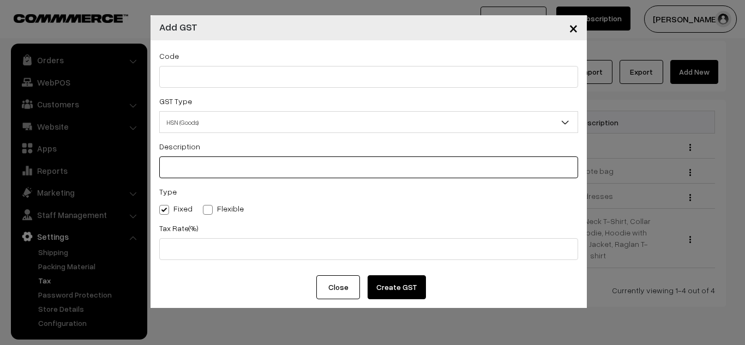
click at [184, 167] on input "text" at bounding box center [368, 168] width 419 height 22
type input "gloves"
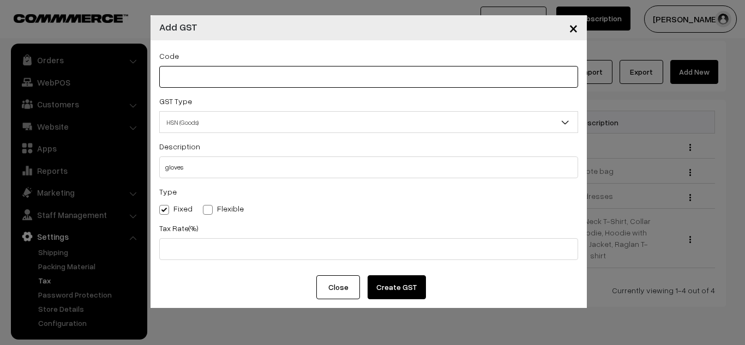
click at [184, 69] on input "text" at bounding box center [368, 77] width 419 height 22
type input "4"
click at [345, 282] on button "Close" at bounding box center [339, 288] width 44 height 24
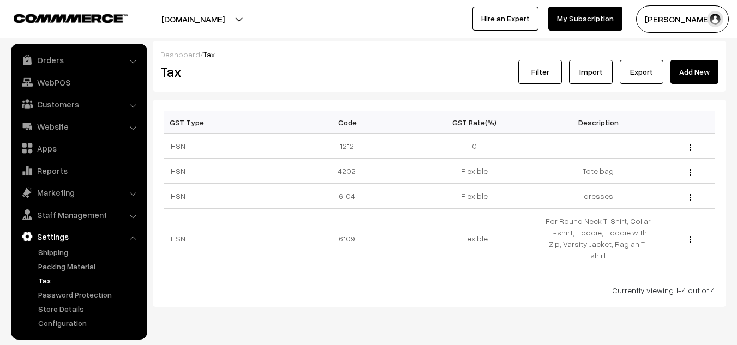
click at [695, 79] on link "Add New" at bounding box center [695, 72] width 48 height 24
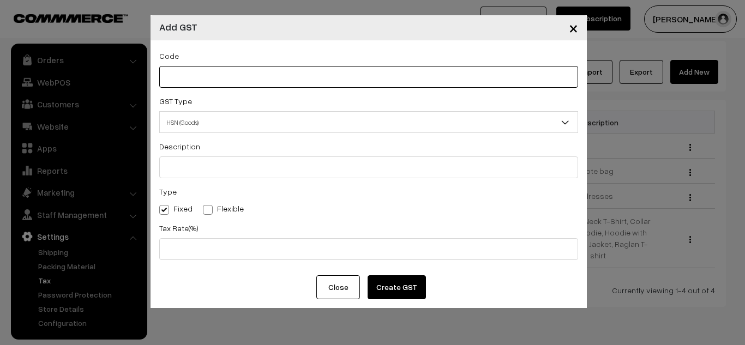
click at [364, 77] on input "text" at bounding box center [368, 77] width 419 height 22
type input "6116"
click at [569, 35] on span "×" at bounding box center [573, 27] width 9 height 20
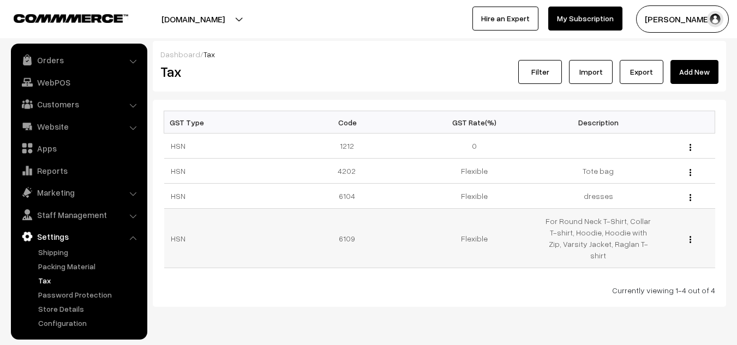
click at [691, 236] on button "button" at bounding box center [690, 239] width 3 height 9
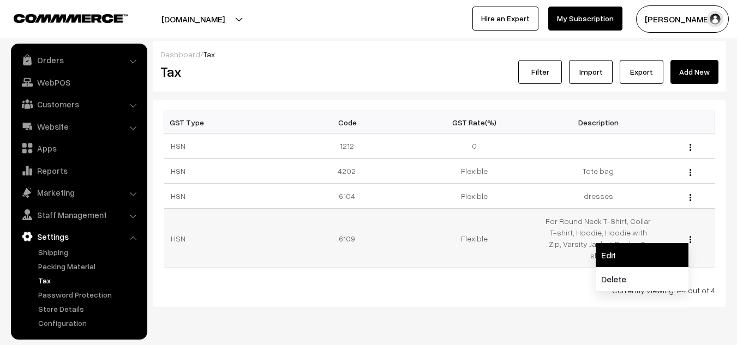
click at [640, 245] on link "Edit" at bounding box center [642, 255] width 93 height 24
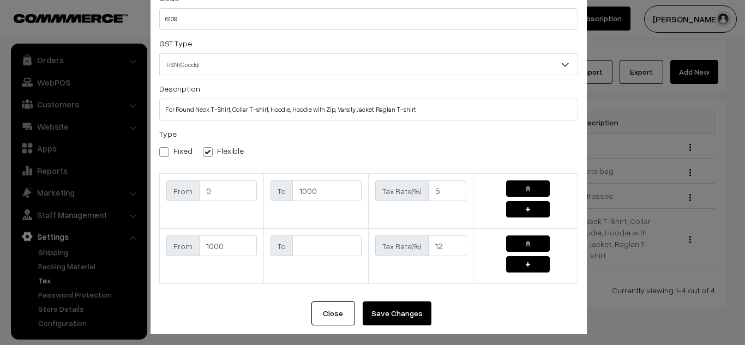
scroll to position [62, 0]
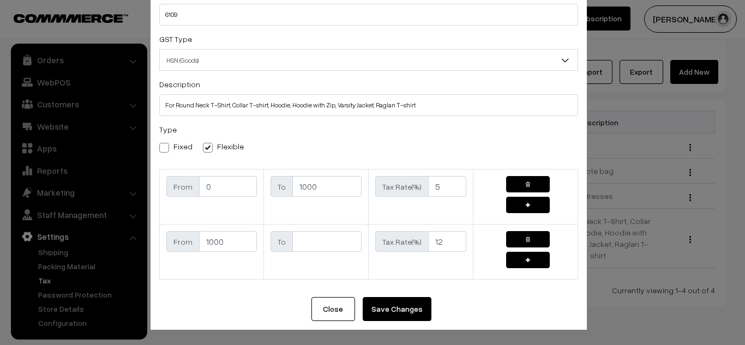
click at [711, 172] on div "× Edit GST Code 6109 GST Type HSN (Goods) SAC (Services) HSN (Goods) Descriptio…" at bounding box center [372, 172] width 745 height 345
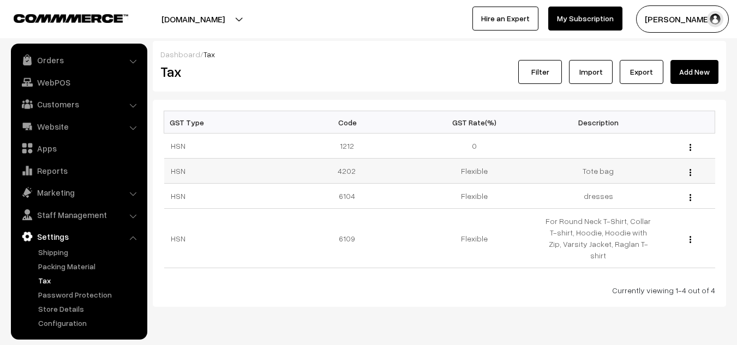
click at [691, 174] on img "button" at bounding box center [691, 172] width 2 height 7
click at [705, 72] on link "Add New" at bounding box center [695, 72] width 48 height 24
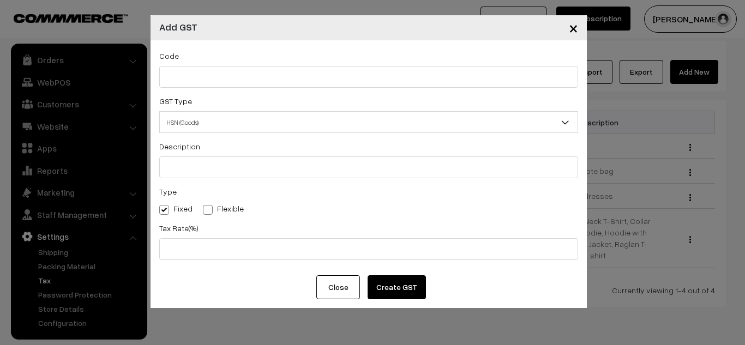
scroll to position [0, 0]
click at [465, 74] on input "text" at bounding box center [368, 77] width 419 height 22
type input "6116"
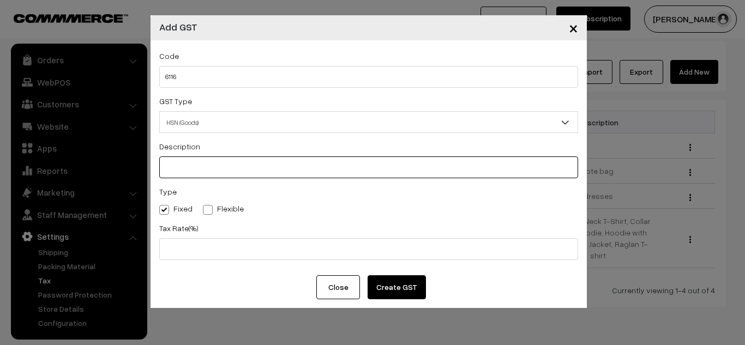
click at [208, 168] on input "text" at bounding box center [368, 168] width 419 height 22
type input "gloves"
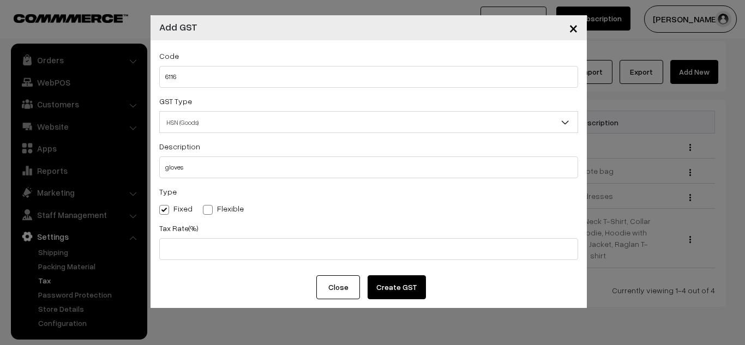
click at [203, 209] on span at bounding box center [208, 210] width 10 height 10
click at [203, 209] on input "Flexible" at bounding box center [206, 208] width 7 height 7
radio input "true"
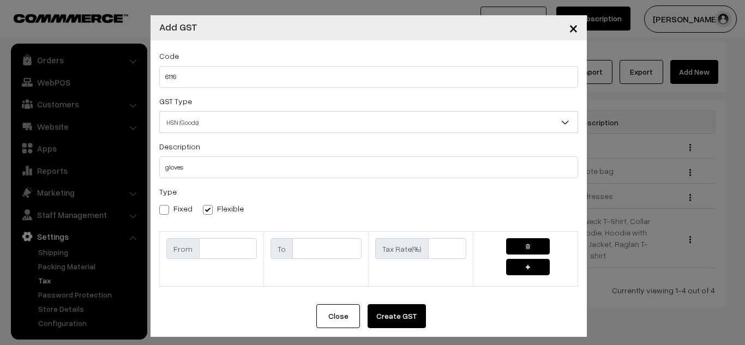
scroll to position [7, 0]
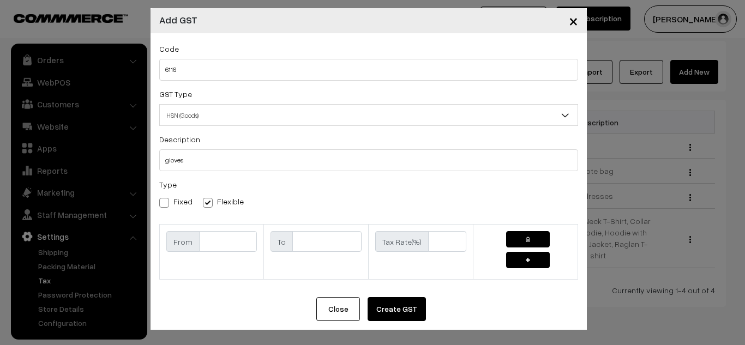
click at [569, 25] on span "×" at bounding box center [573, 20] width 9 height 20
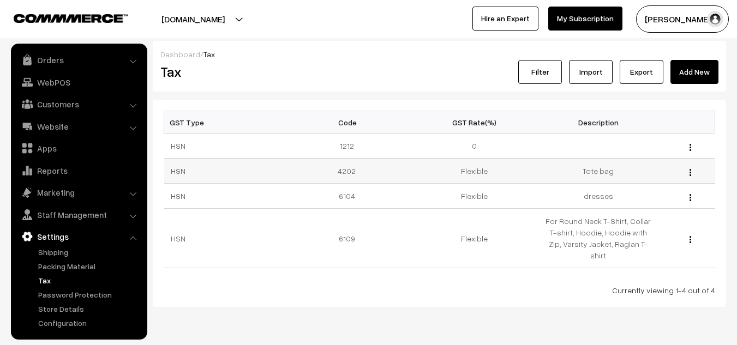
click at [690, 175] on img "button" at bounding box center [691, 172] width 2 height 7
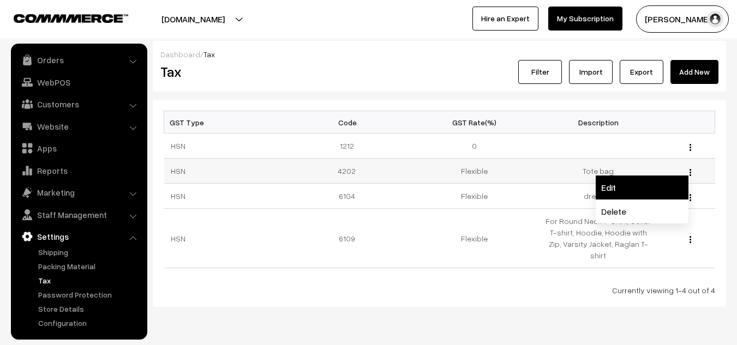
click at [630, 189] on link "Edit" at bounding box center [642, 188] width 93 height 24
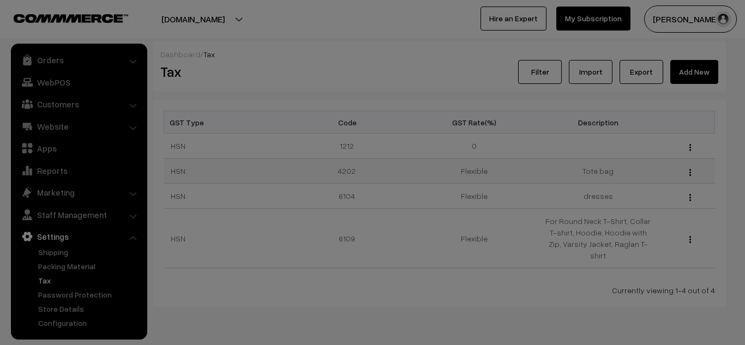
scroll to position [0, 0]
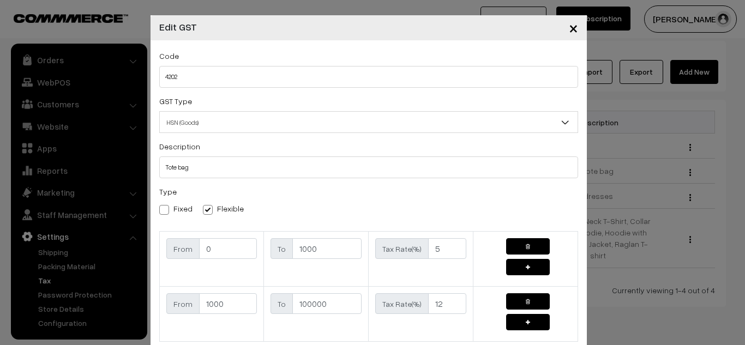
click at [168, 208] on label "Fixed" at bounding box center [175, 208] width 33 height 11
click at [166, 208] on input "Fixed" at bounding box center [162, 208] width 7 height 7
radio input "true"
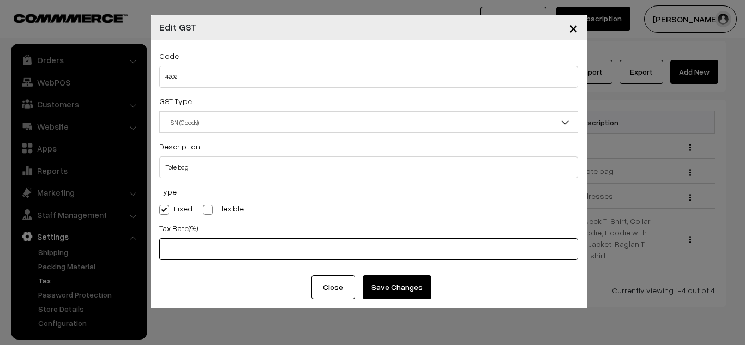
click at [247, 247] on input "text" at bounding box center [368, 249] width 419 height 22
type input "18"
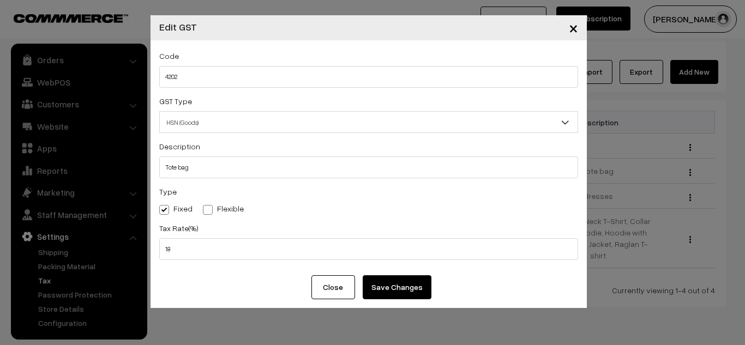
click at [391, 293] on button "Save Changes" at bounding box center [397, 288] width 69 height 24
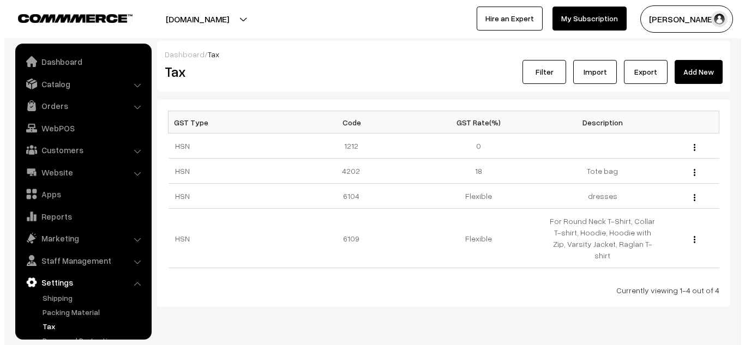
scroll to position [46, 0]
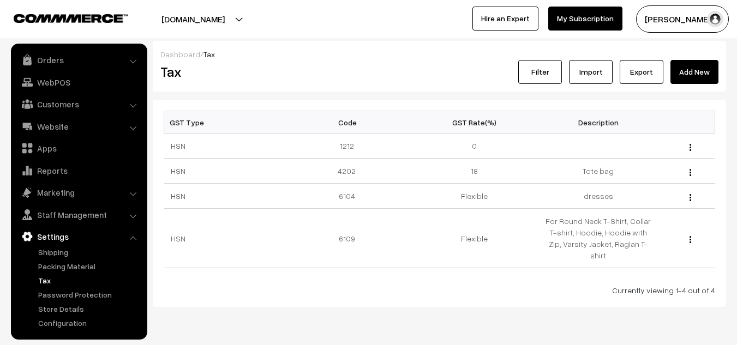
click at [693, 73] on link "Add New" at bounding box center [695, 72] width 48 height 24
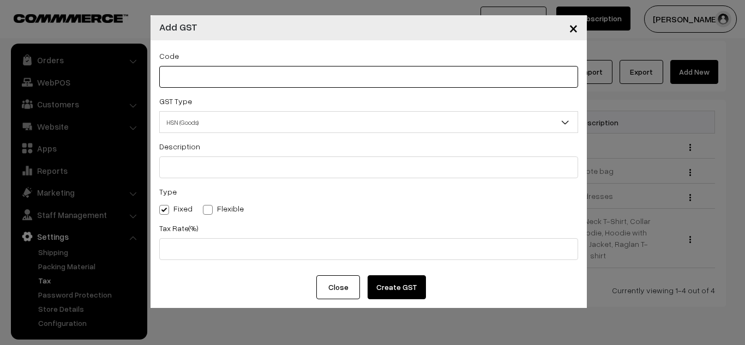
click at [250, 77] on input "text" at bounding box center [368, 77] width 419 height 22
type input "6116"
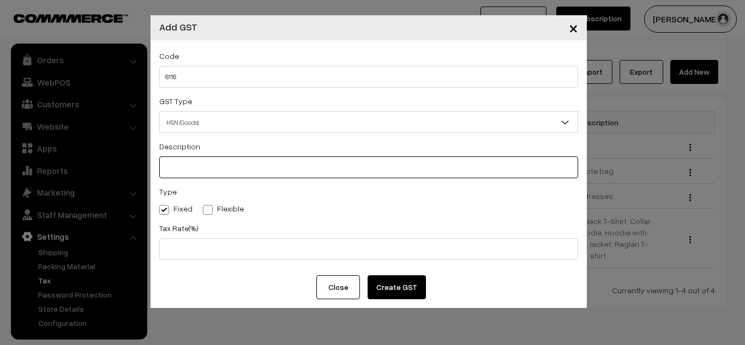
click at [194, 174] on input "text" at bounding box center [368, 168] width 419 height 22
type input "gloves"
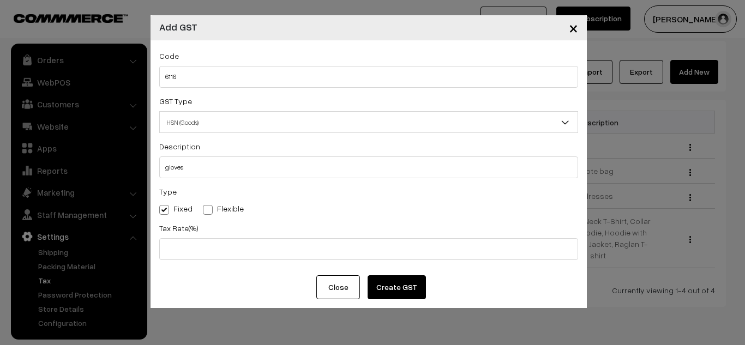
click at [206, 212] on span at bounding box center [208, 210] width 10 height 10
click at [206, 212] on input "Flexible" at bounding box center [206, 208] width 7 height 7
radio input "true"
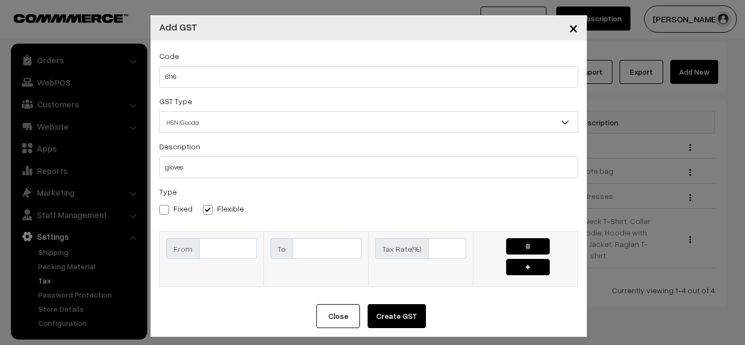
click at [205, 246] on input "text" at bounding box center [228, 248] width 58 height 21
type input "0"
click at [319, 240] on input "text" at bounding box center [327, 248] width 69 height 21
type input "1000"
click at [527, 269] on button "button" at bounding box center [528, 267] width 44 height 16
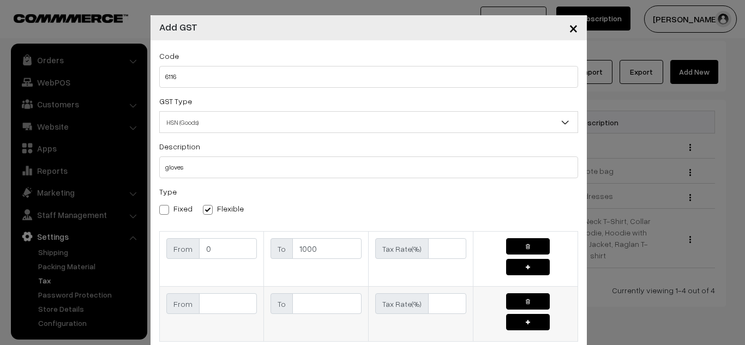
click at [223, 305] on input "text" at bounding box center [228, 304] width 58 height 21
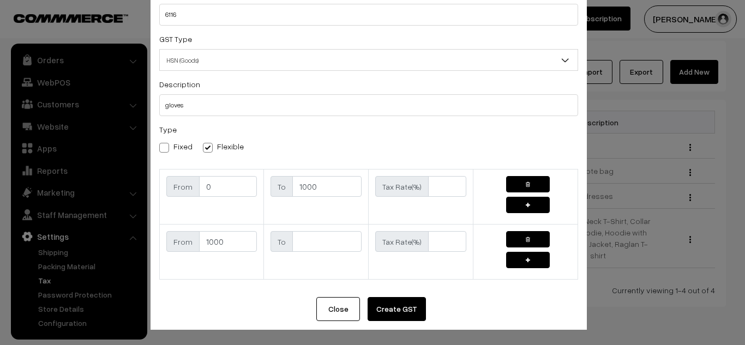
type input "1000"
click at [393, 308] on button "Create GST" at bounding box center [397, 309] width 58 height 24
click at [440, 189] on input "text" at bounding box center [447, 186] width 38 height 21
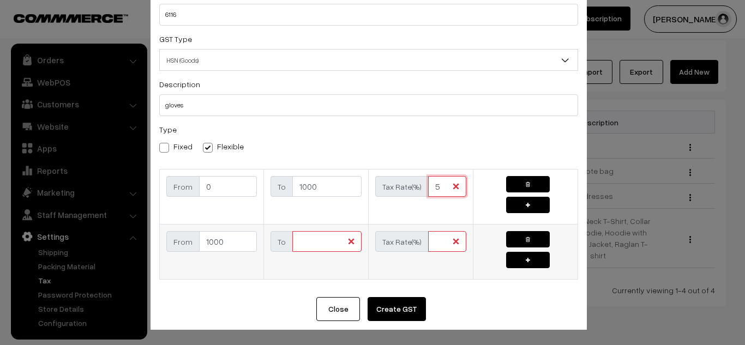
type input "5"
click at [437, 239] on input "text" at bounding box center [447, 241] width 38 height 21
type input "12"
click at [437, 303] on div "Close Create GST" at bounding box center [369, 313] width 437 height 33
click at [381, 311] on button "Create GST" at bounding box center [397, 309] width 58 height 24
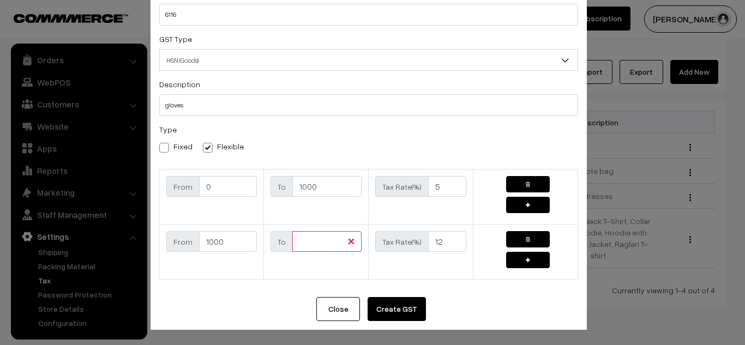
click at [401, 294] on div "Code 6116 GST Type HSN (Goods) SAC (Services) HSN (Goods) Description gloves Ty…" at bounding box center [369, 137] width 437 height 319
click at [345, 242] on input "text" at bounding box center [327, 241] width 69 height 21
type input "100000"
click at [389, 319] on button "Create GST" at bounding box center [397, 309] width 58 height 24
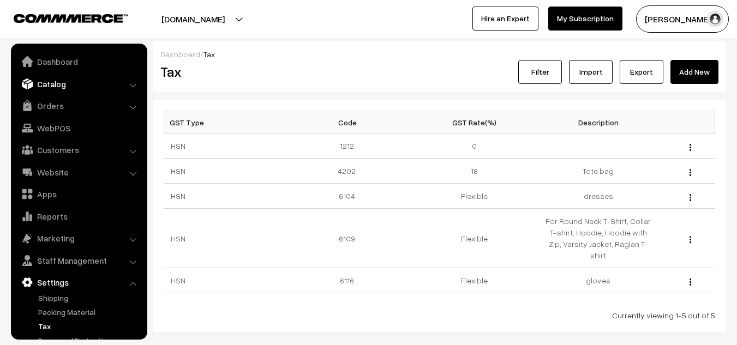
click at [69, 84] on link "Catalog" at bounding box center [79, 84] width 130 height 20
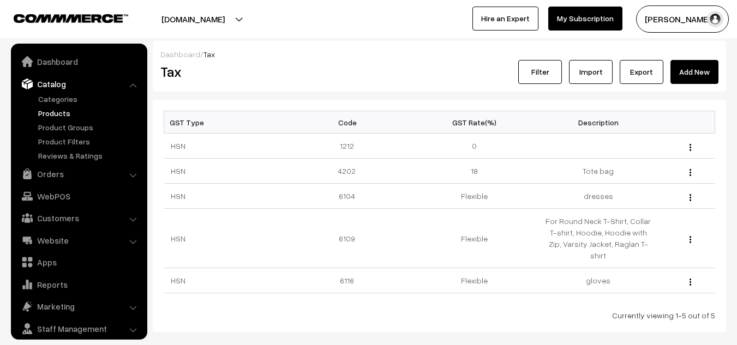
click at [67, 111] on link "Products" at bounding box center [89, 113] width 108 height 11
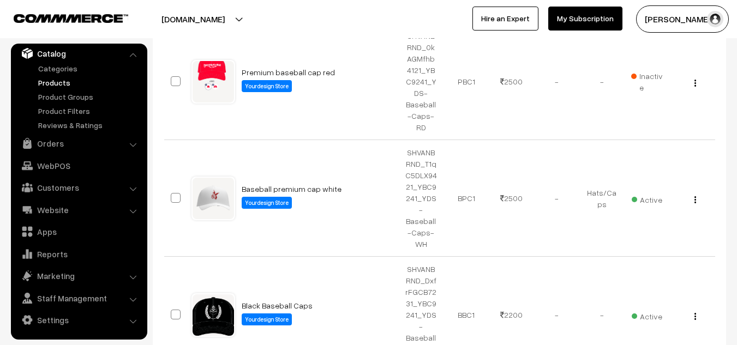
scroll to position [622, 0]
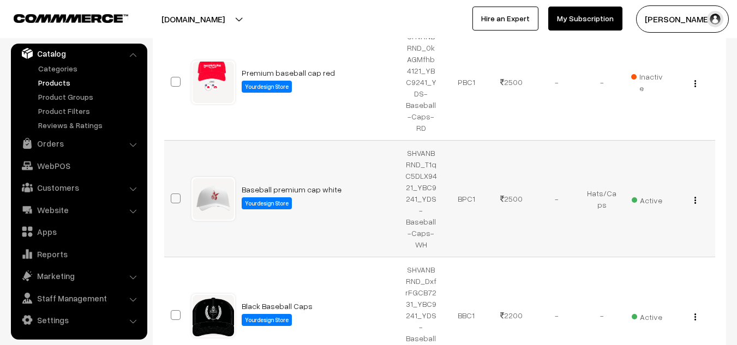
click at [697, 193] on div "View" at bounding box center [693, 198] width 32 height 11
click at [693, 193] on div "View" at bounding box center [693, 198] width 32 height 11
click at [695, 197] on img "button" at bounding box center [696, 200] width 2 height 7
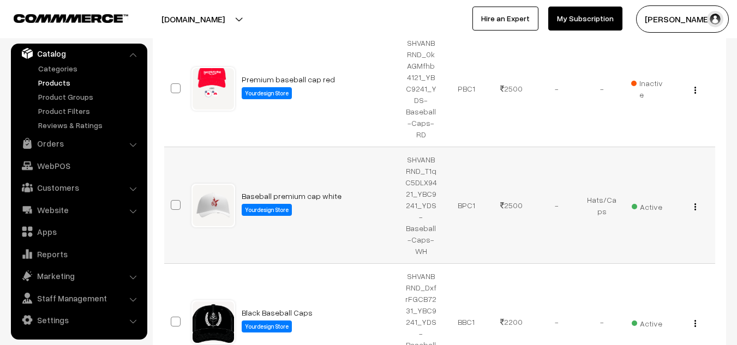
scroll to position [615, 0]
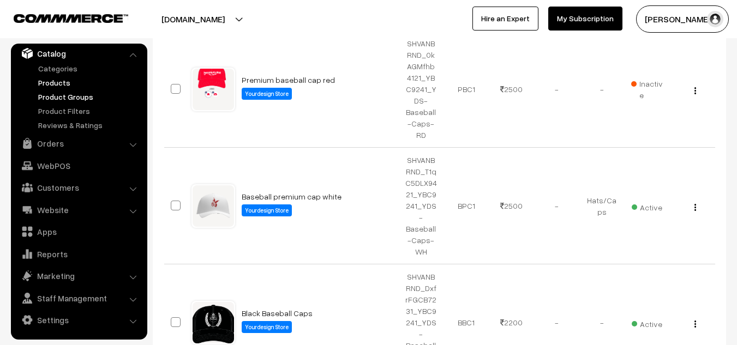
click at [71, 101] on link "Product Groups" at bounding box center [89, 96] width 108 height 11
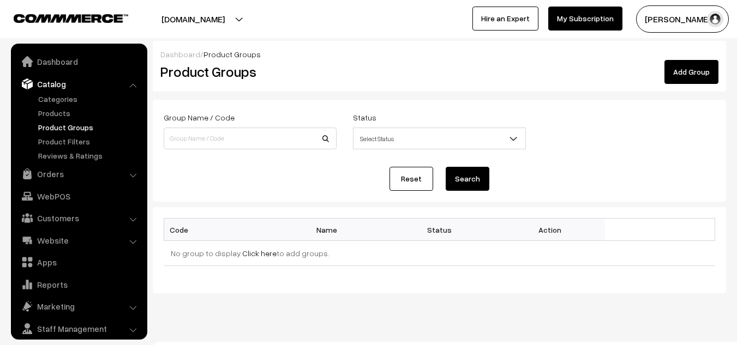
scroll to position [31, 0]
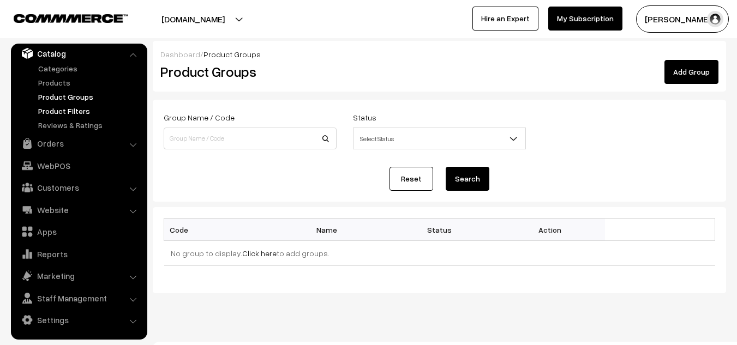
click at [70, 116] on link "Product Filters" at bounding box center [89, 110] width 108 height 11
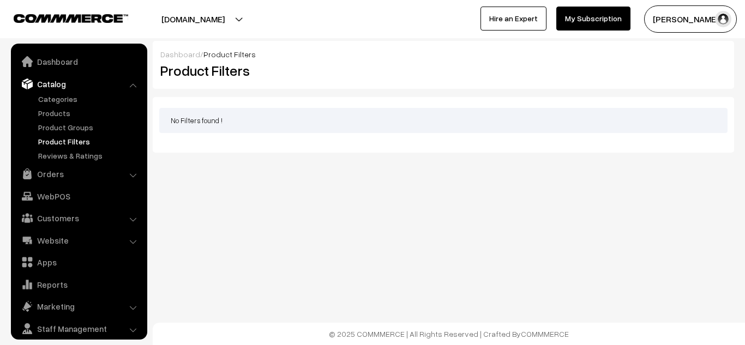
scroll to position [31, 0]
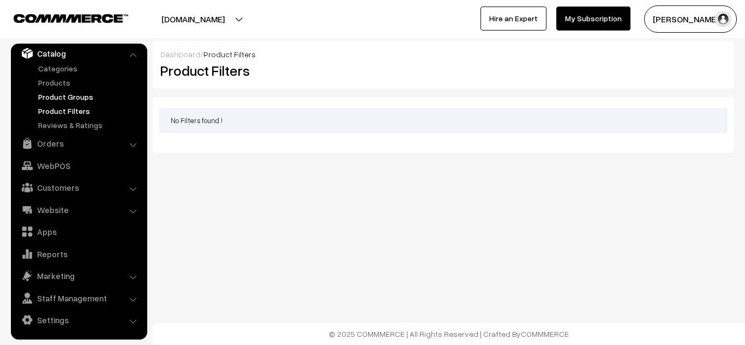
click at [77, 97] on link "Product Groups" at bounding box center [89, 96] width 108 height 11
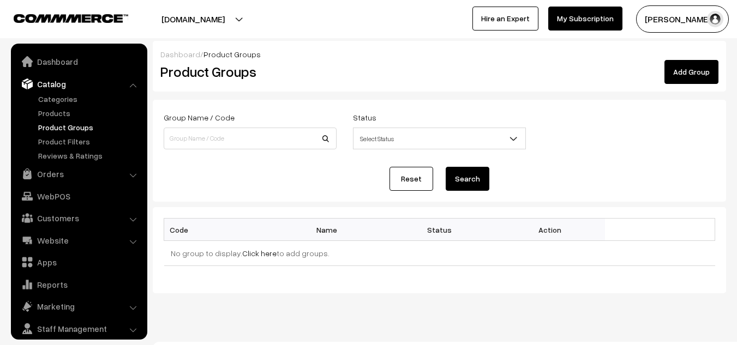
scroll to position [31, 0]
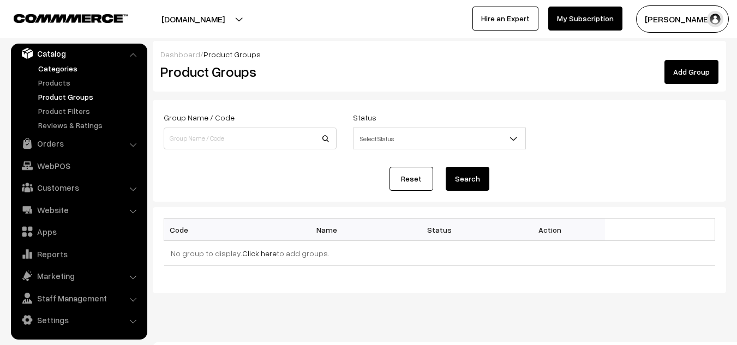
click at [65, 68] on link "Categories" at bounding box center [89, 68] width 108 height 11
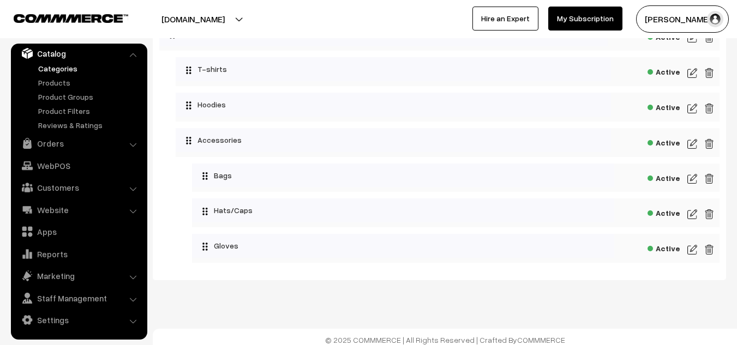
scroll to position [165, 0]
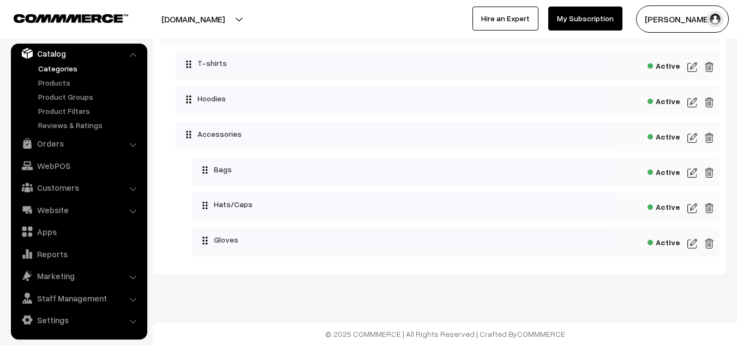
click at [695, 210] on img at bounding box center [693, 208] width 10 height 13
